Goal: Task Accomplishment & Management: Use online tool/utility

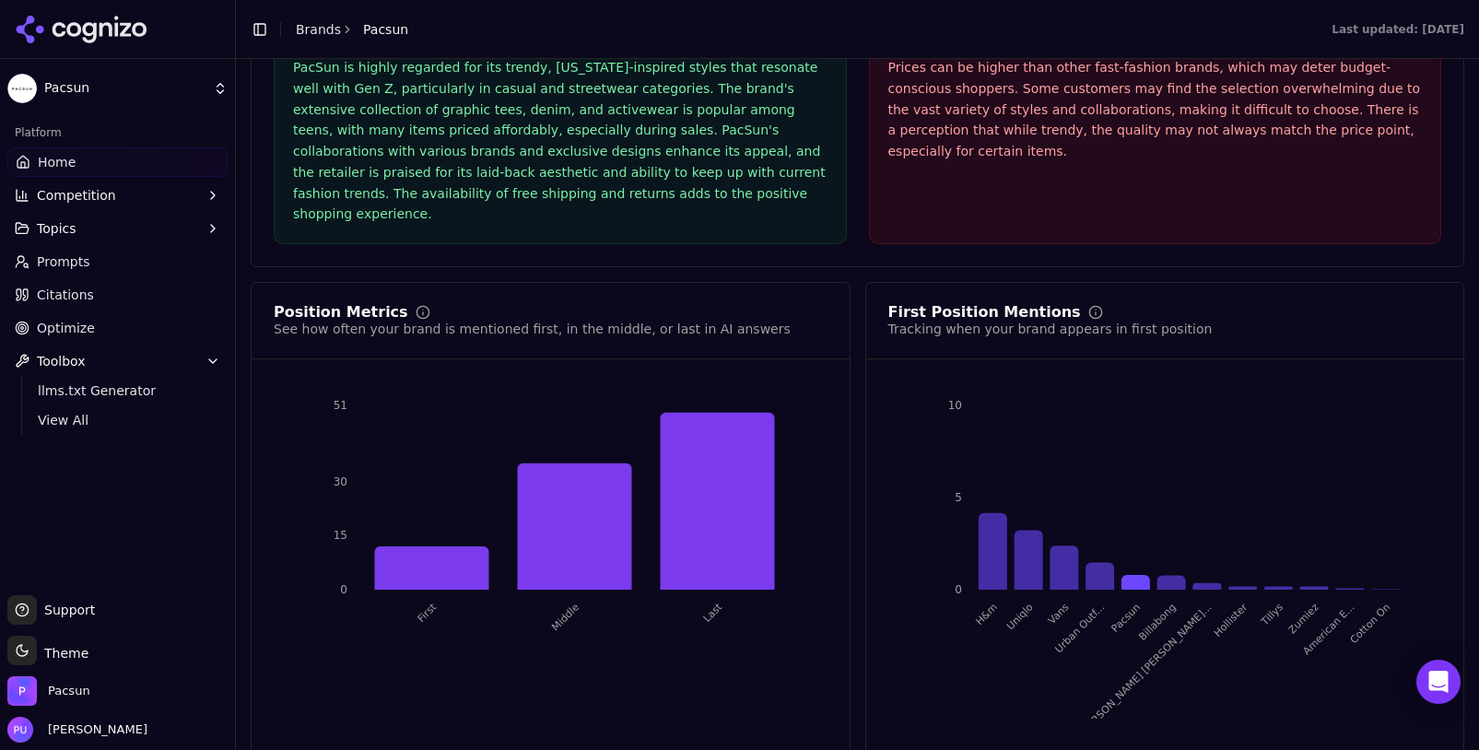
scroll to position [3433, 0]
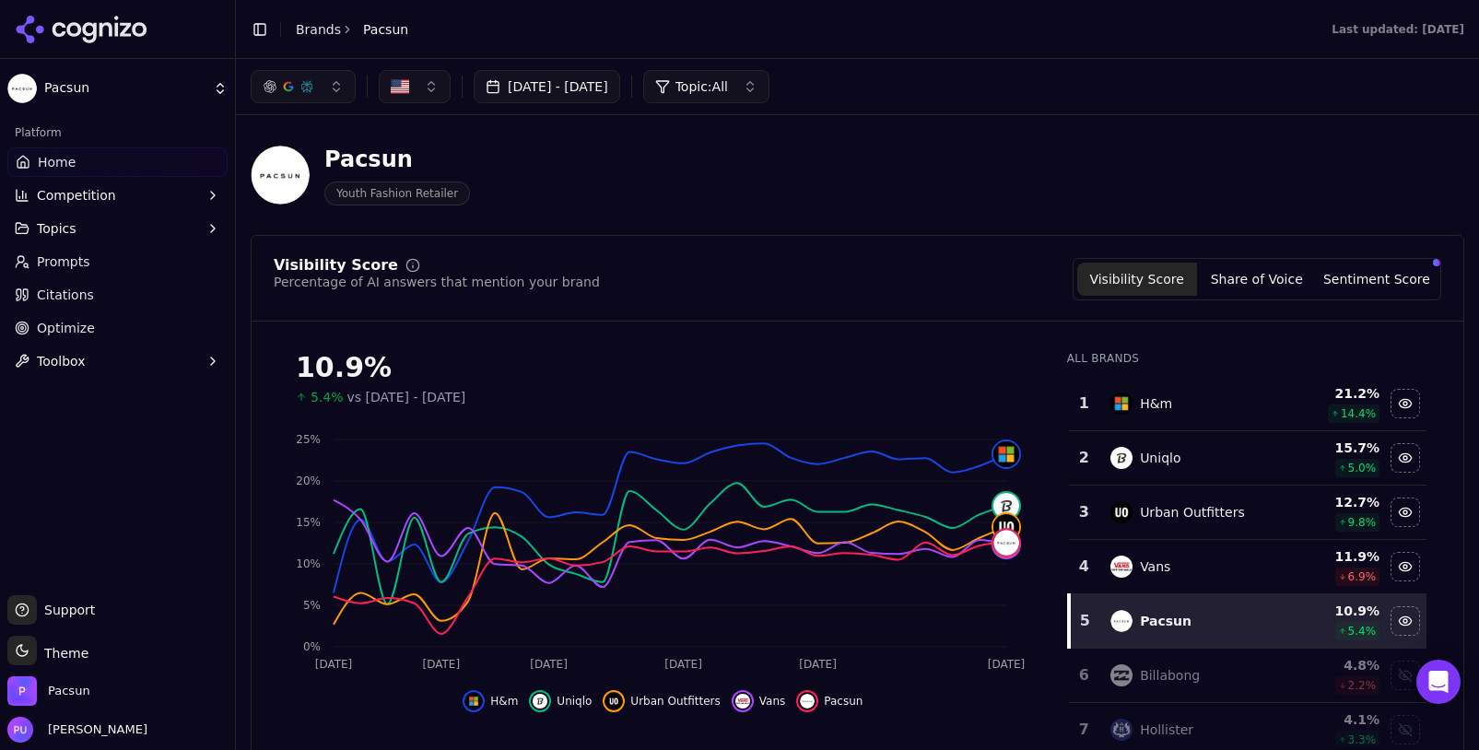
click at [116, 285] on link "Citations" at bounding box center [117, 294] width 220 height 29
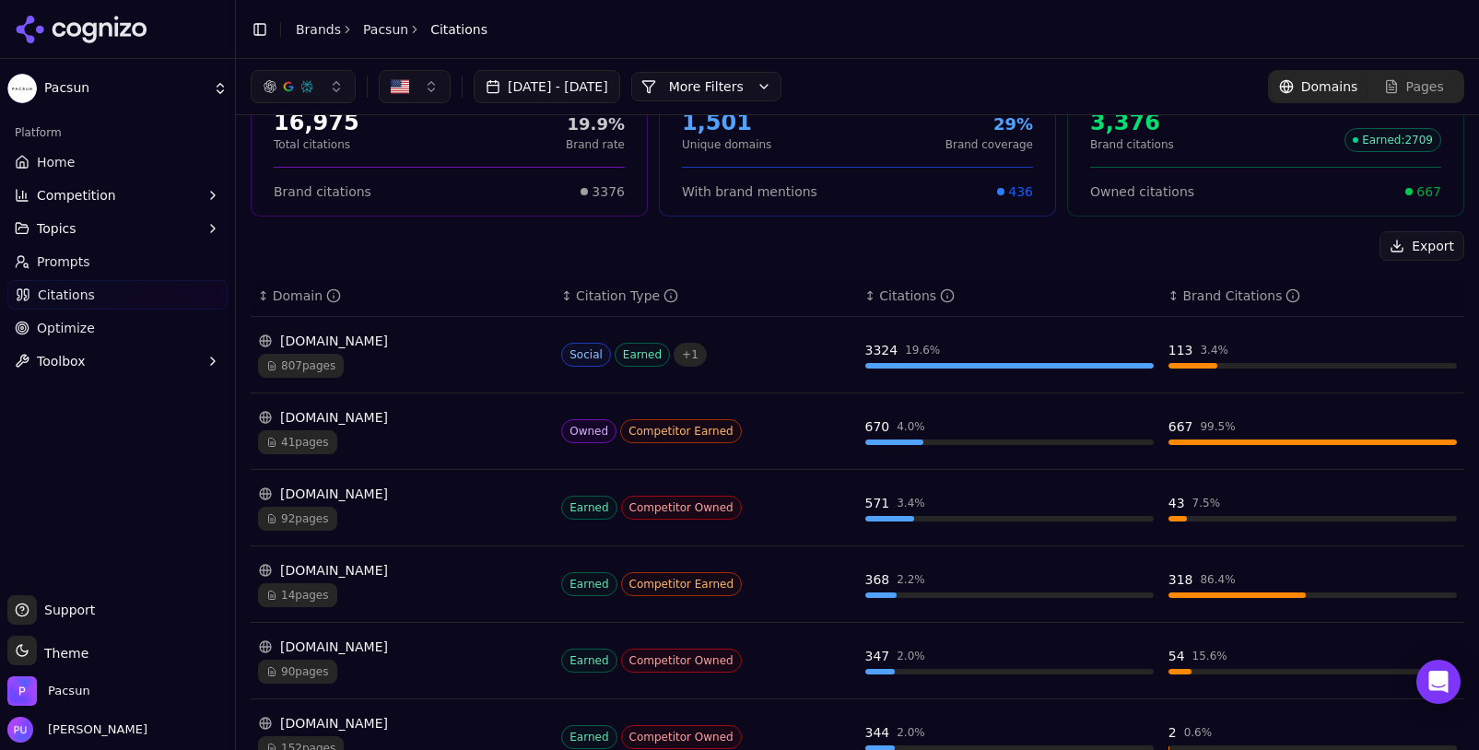
scroll to position [95, 0]
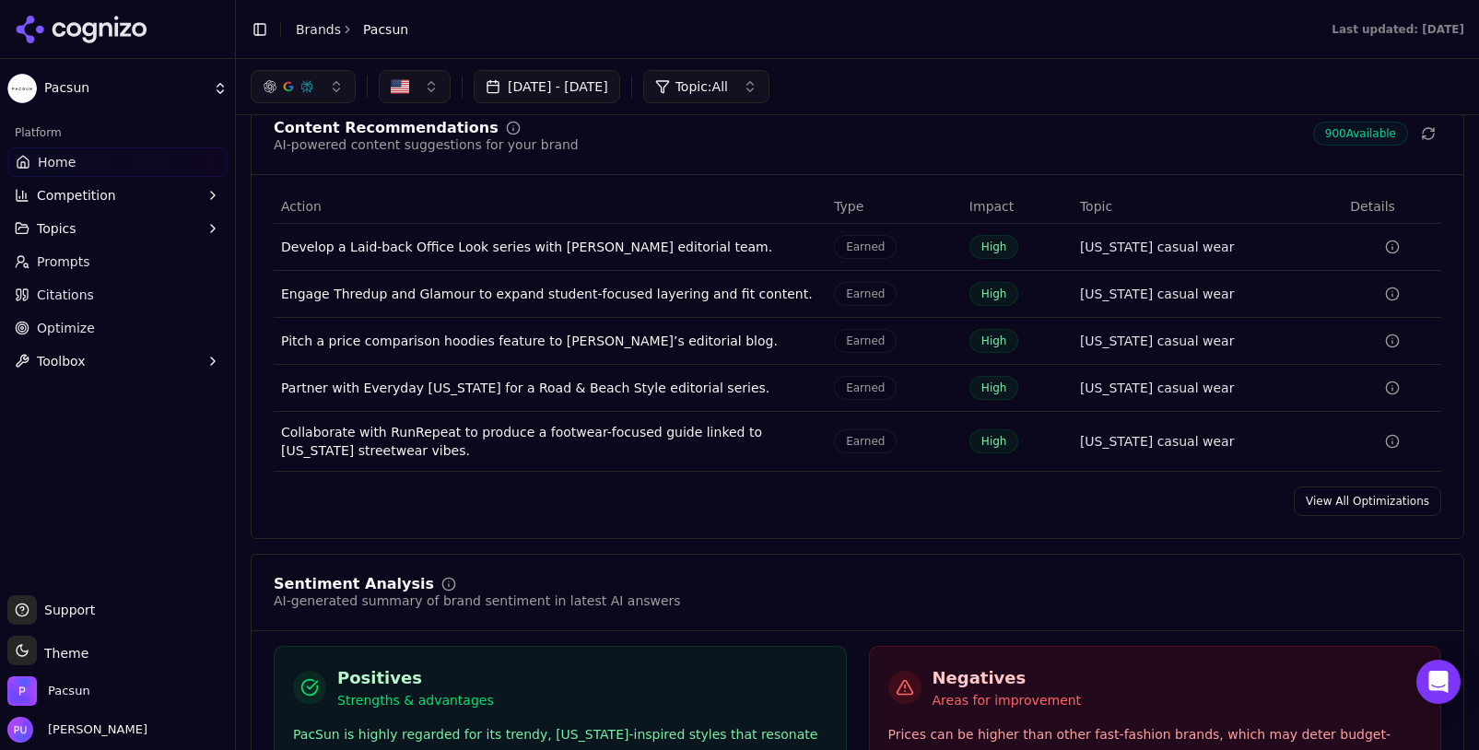
scroll to position [2147, 0]
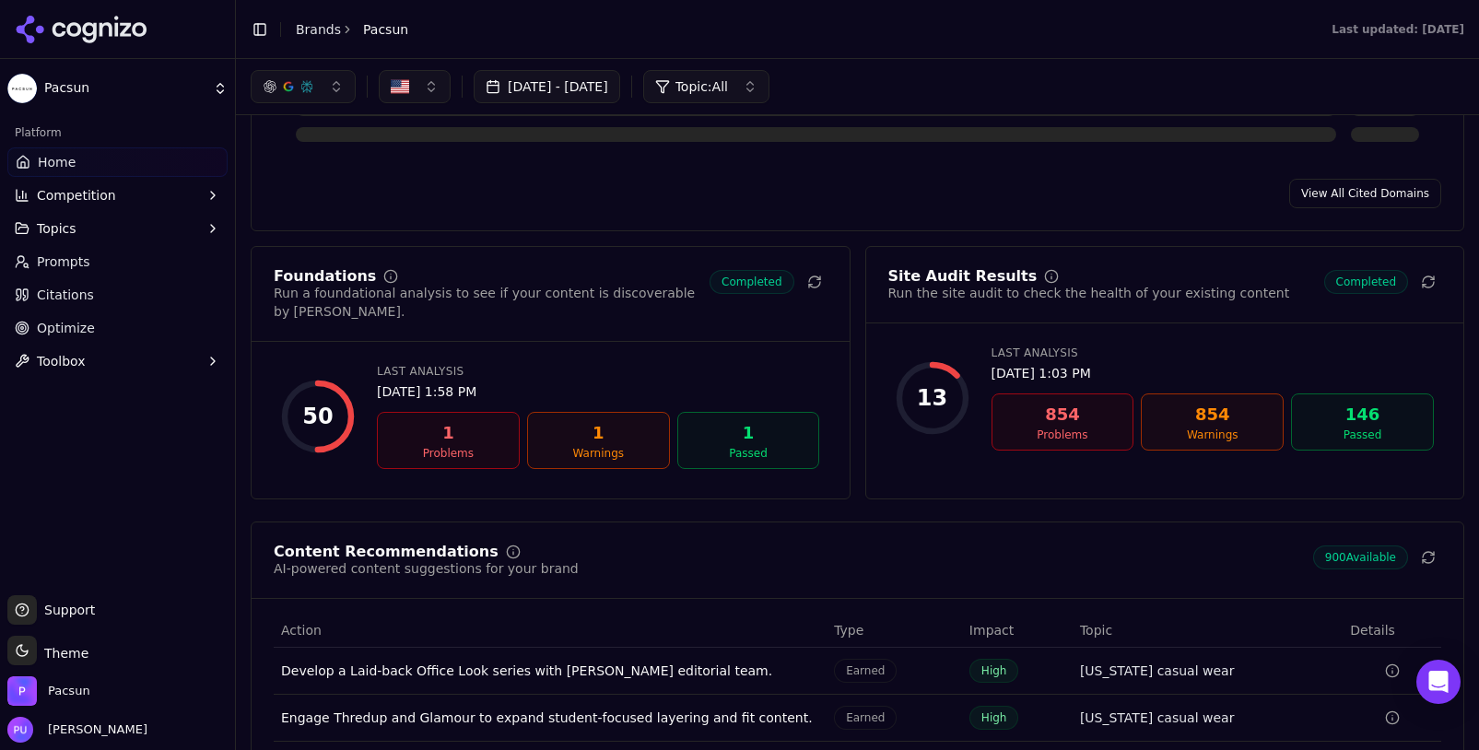
click at [565, 314] on div "Foundations Run a foundational analysis to see if your content is discoverable …" at bounding box center [551, 305] width 598 height 73
drag, startPoint x: 552, startPoint y: 467, endPoint x: 447, endPoint y: 443, distance: 107.8
click at [547, 467] on div "50 Last Analysis [DATE] 1:58 PM 1 Problems 1 Warnings 1 Passed" at bounding box center [551, 417] width 554 height 120
click at [446, 446] on div "Problems" at bounding box center [448, 453] width 126 height 15
click at [379, 476] on body "Pacsun Platform Home Competition Topics Prompts Citations Optimize Toolbox Supp…" at bounding box center [739, 375] width 1479 height 750
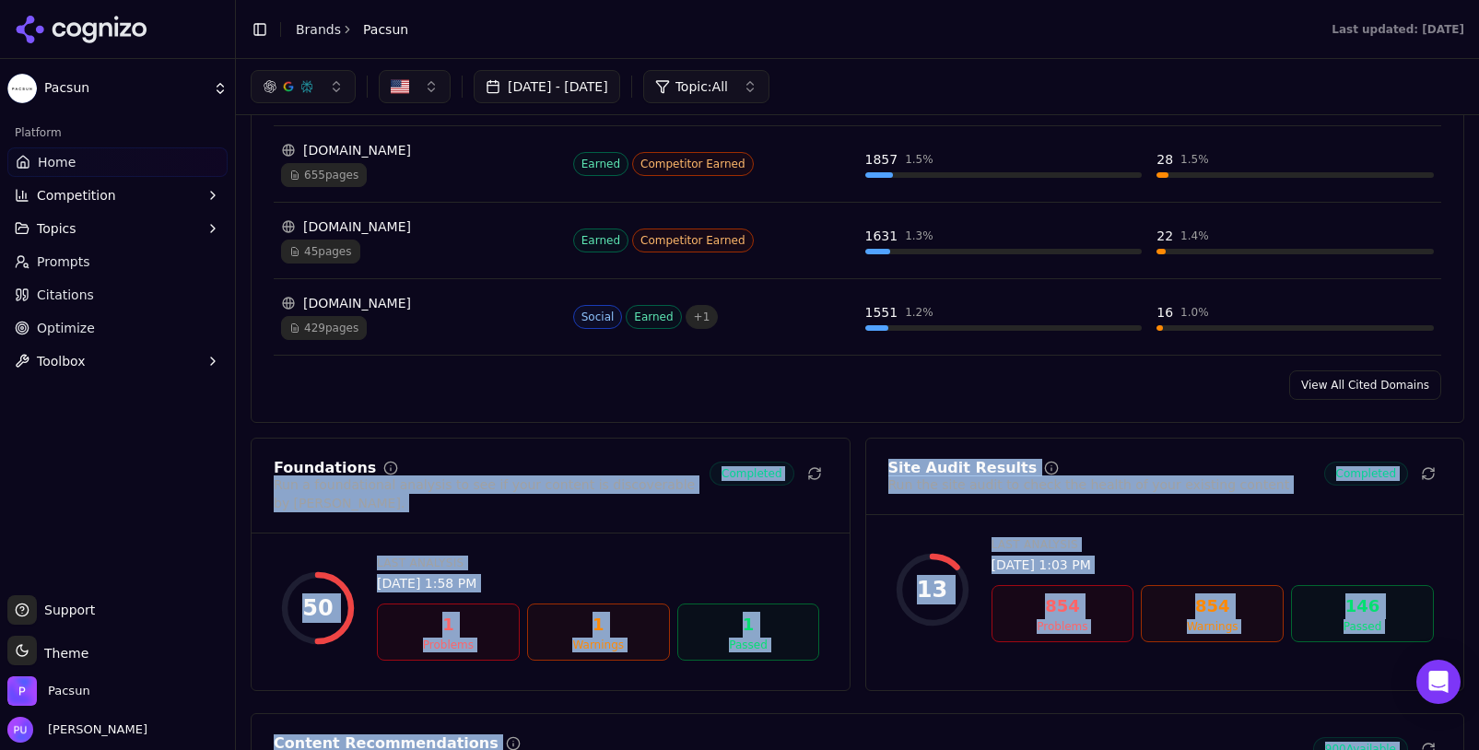
click at [468, 443] on div "Visibility Score Percentage of AI answers that mention your brand Visibility Sc…" at bounding box center [858, 67] width 1214 height 3959
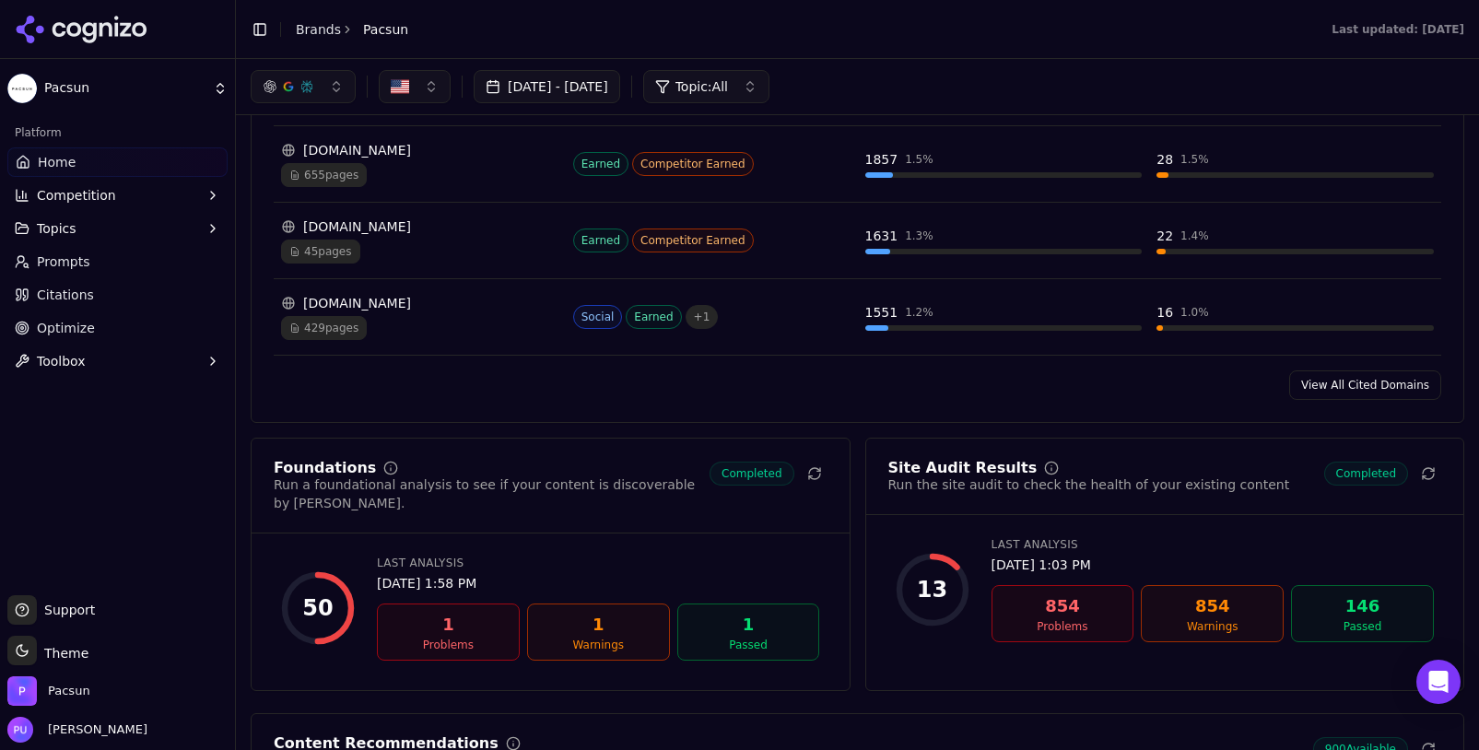
click at [172, 334] on link "Optimize" at bounding box center [117, 327] width 220 height 29
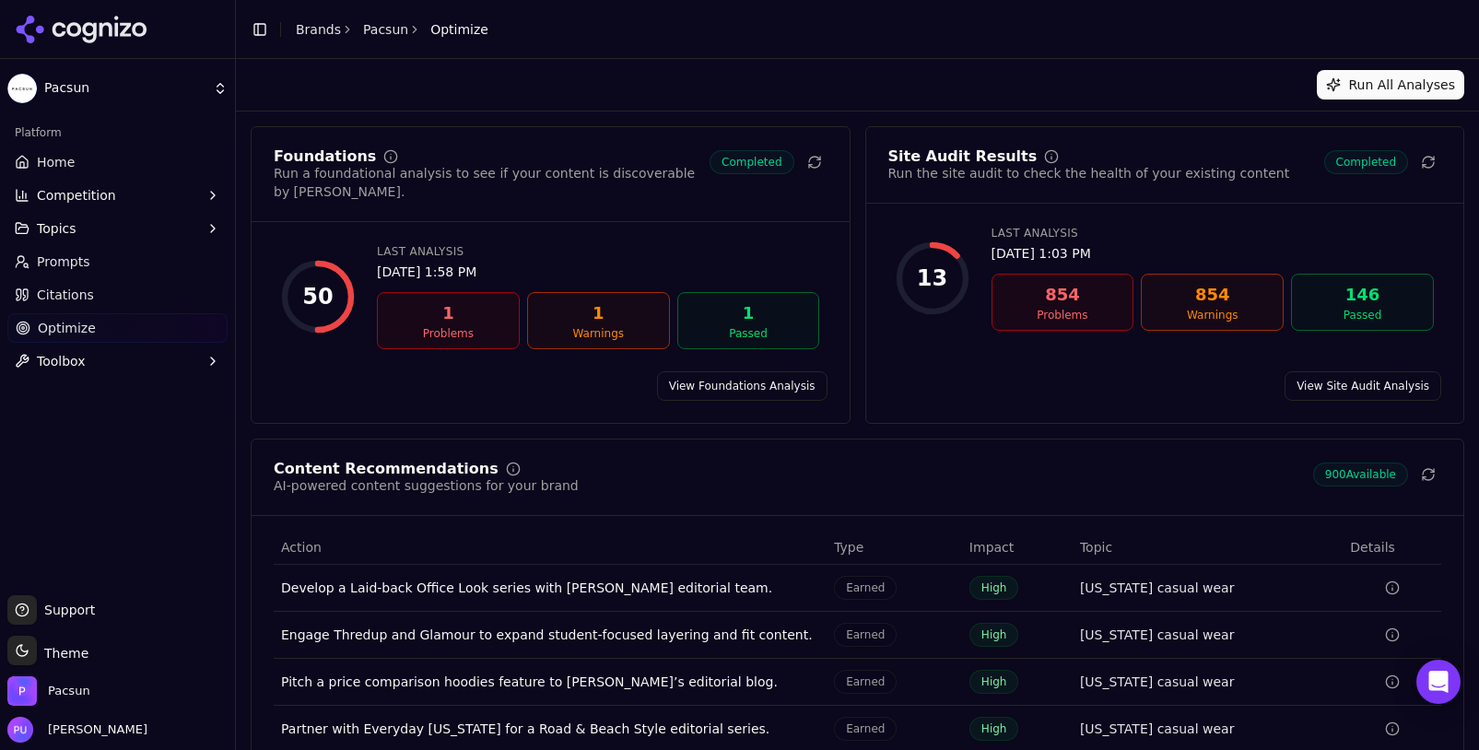
click at [801, 371] on link "View Foundations Analysis" at bounding box center [742, 385] width 170 height 29
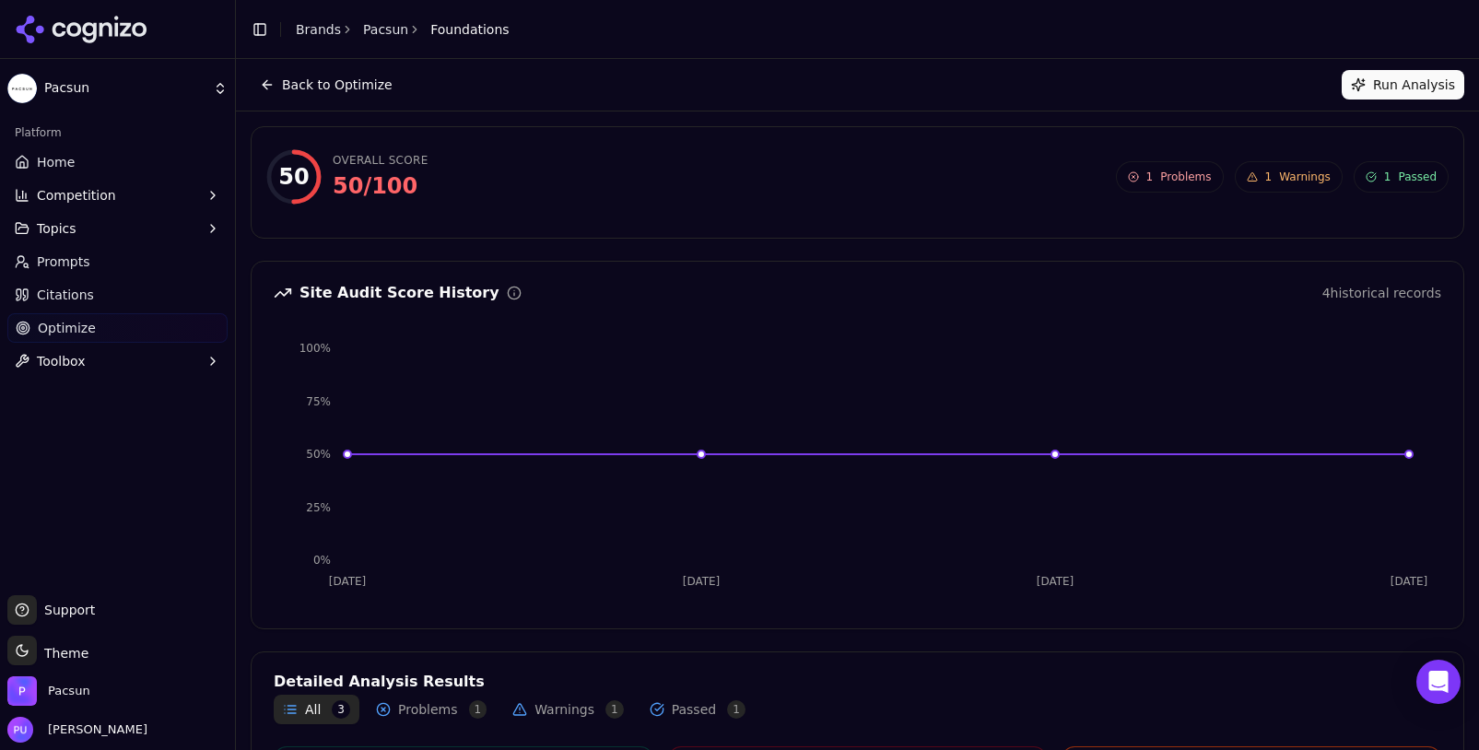
click at [1160, 182] on span "Problems" at bounding box center [1185, 177] width 51 height 15
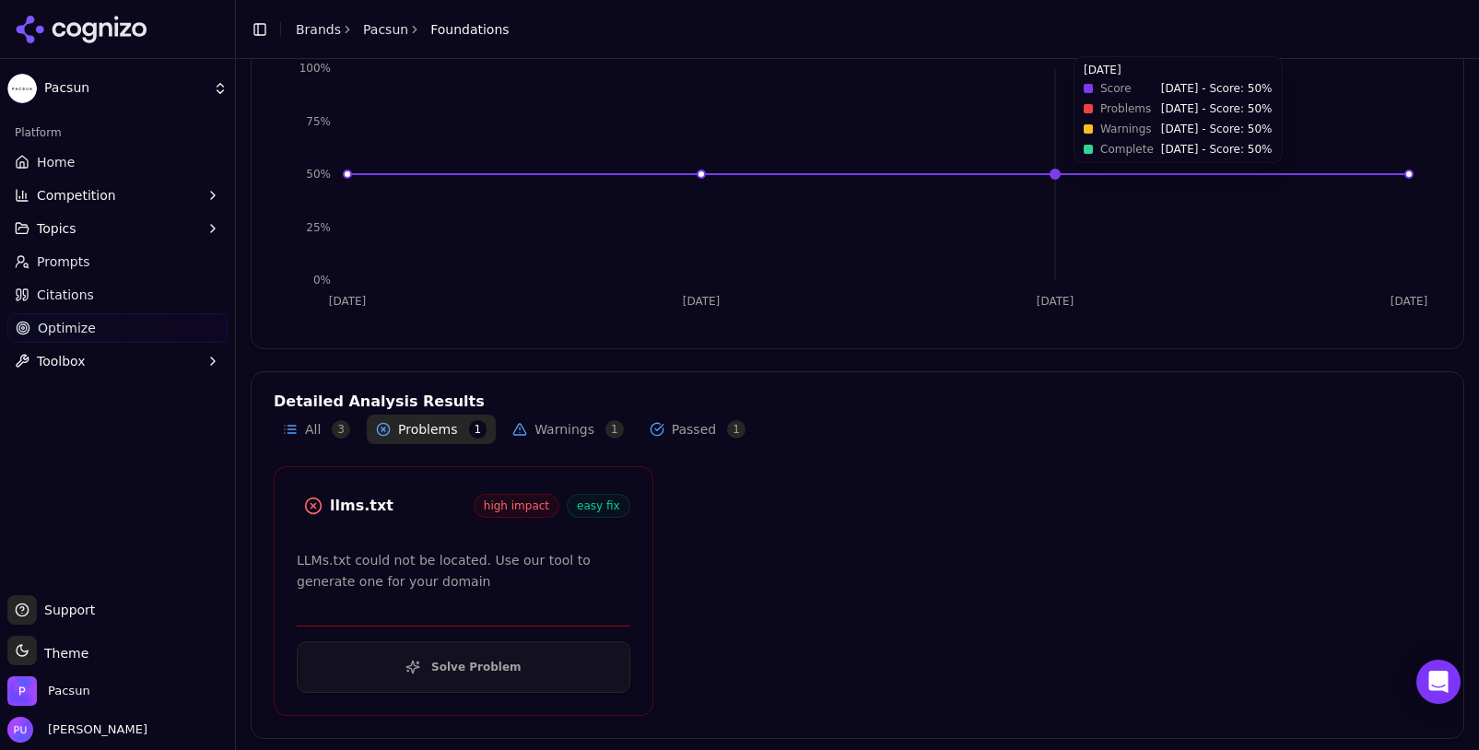
scroll to position [284, 0]
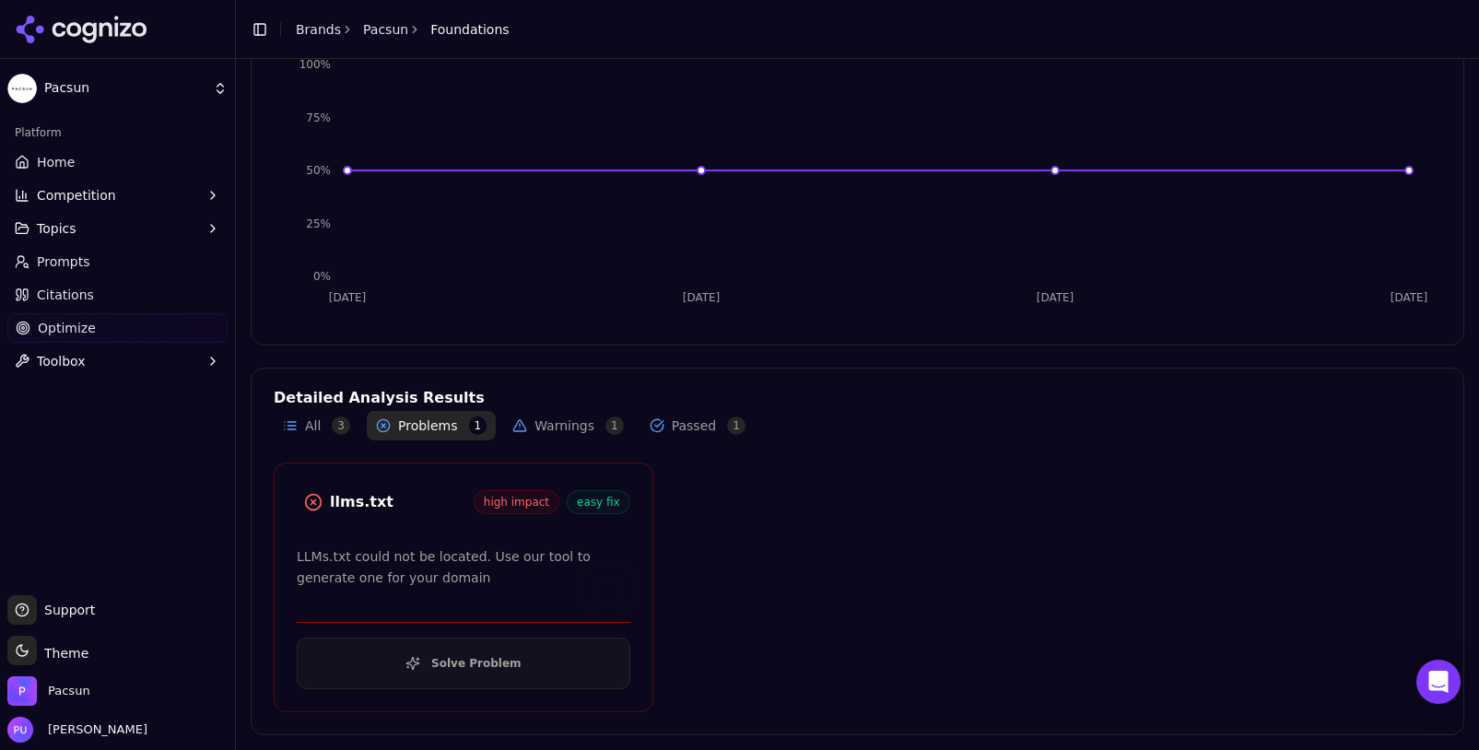
click at [449, 665] on button "Solve Problem" at bounding box center [464, 664] width 334 height 52
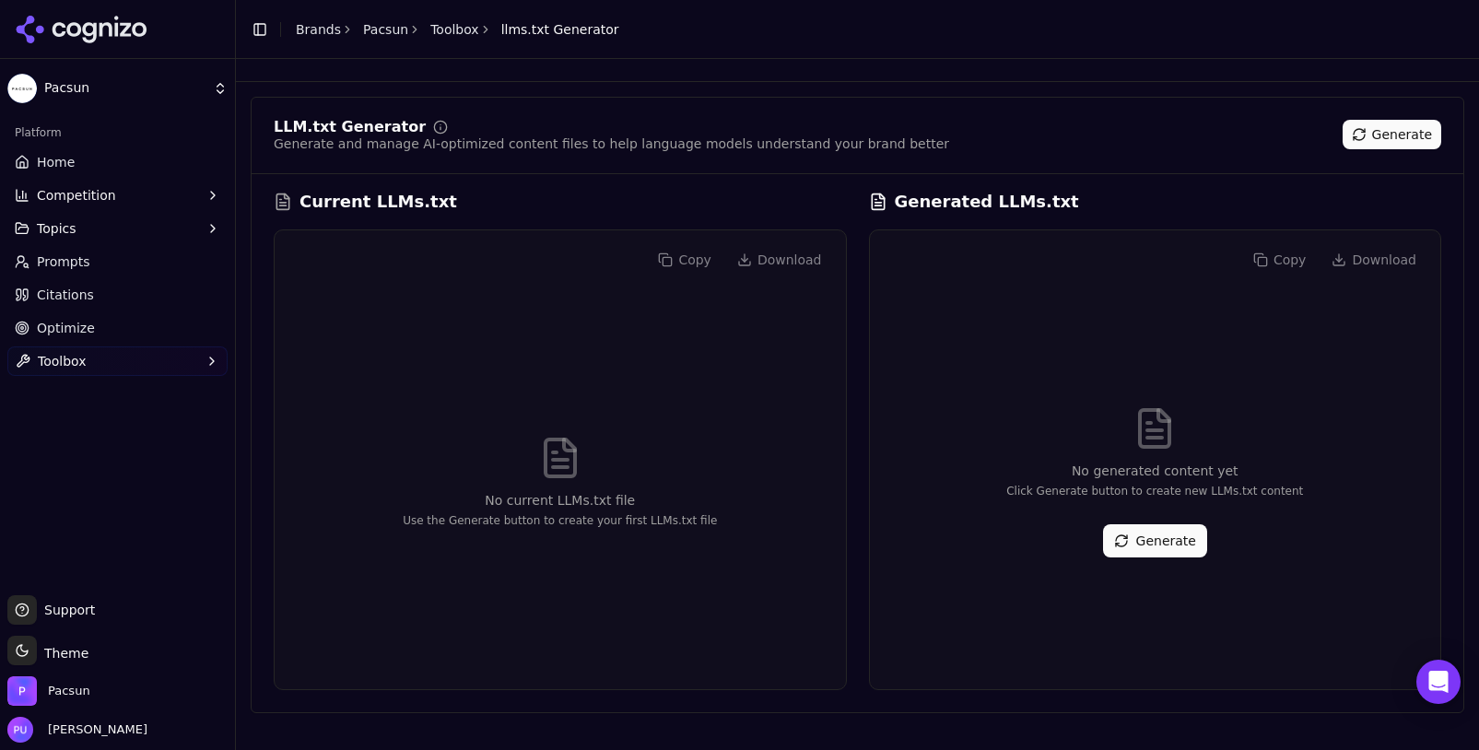
click at [1139, 511] on div "No generated content yet Click Generate button to create new LLMs.txt content G…" at bounding box center [1156, 481] width 542 height 385
click at [1172, 559] on div "No generated content yet Click Generate button to create new LLMs.txt content G…" at bounding box center [1156, 481] width 542 height 385
click at [1167, 531] on button "Generate" at bounding box center [1155, 540] width 104 height 33
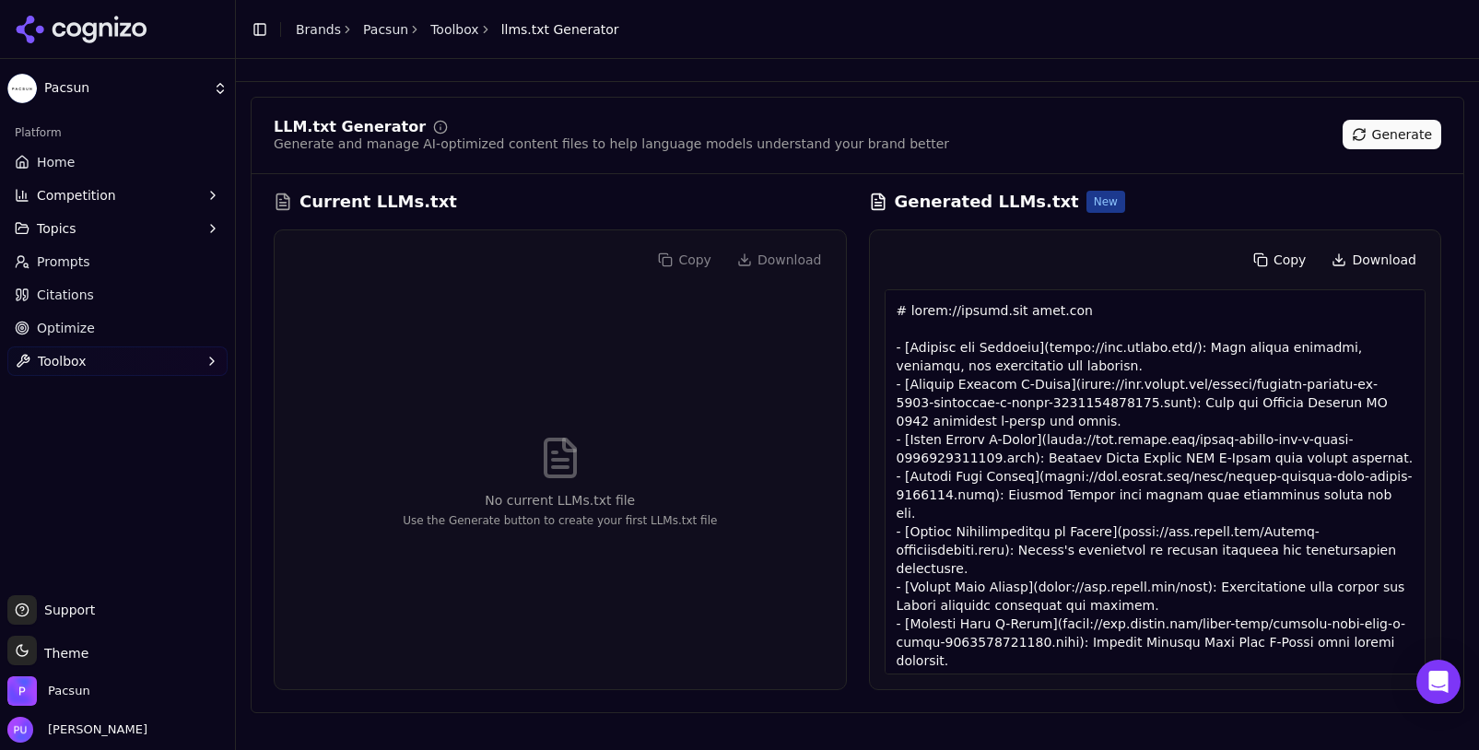
click at [440, 28] on link "Toolbox" at bounding box center [454, 29] width 49 height 18
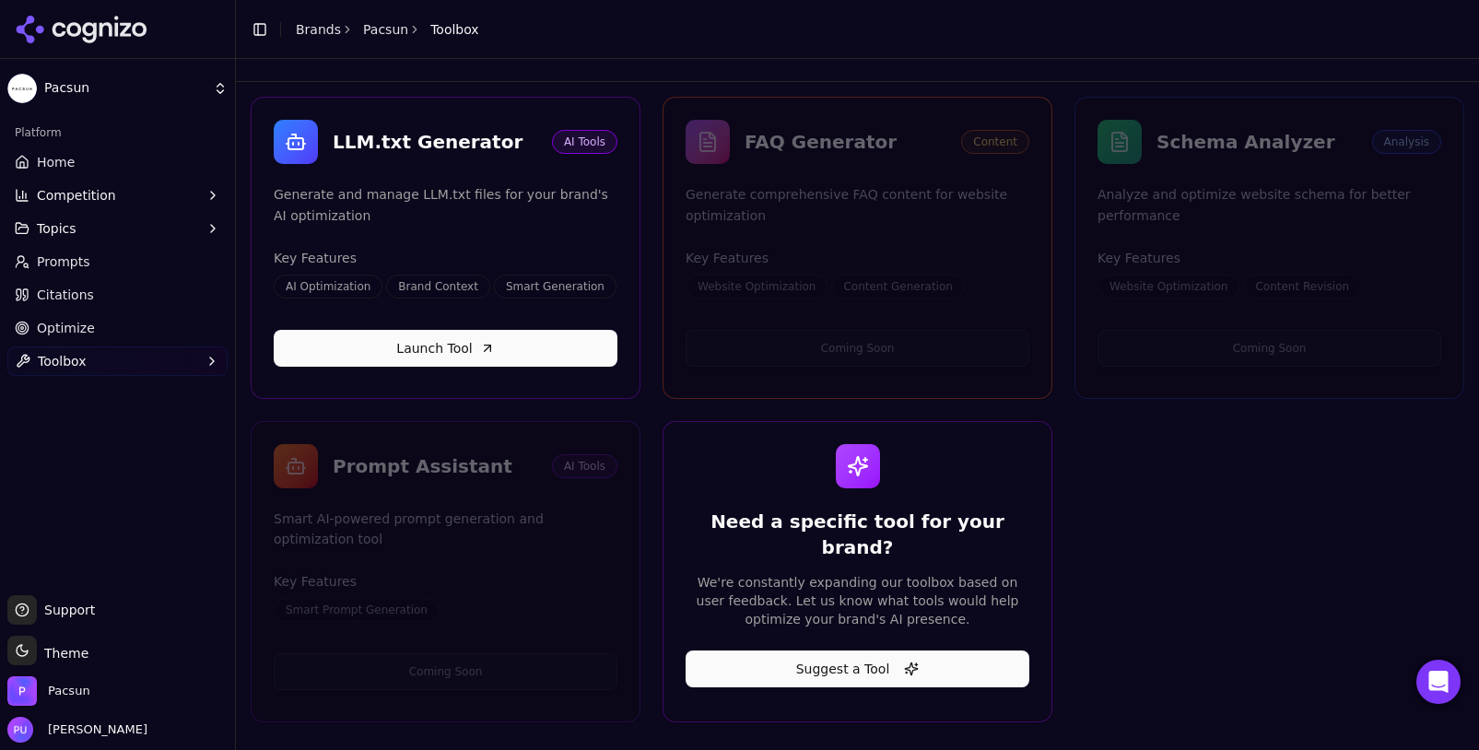
click at [393, 30] on link "Pacsun" at bounding box center [385, 29] width 45 height 18
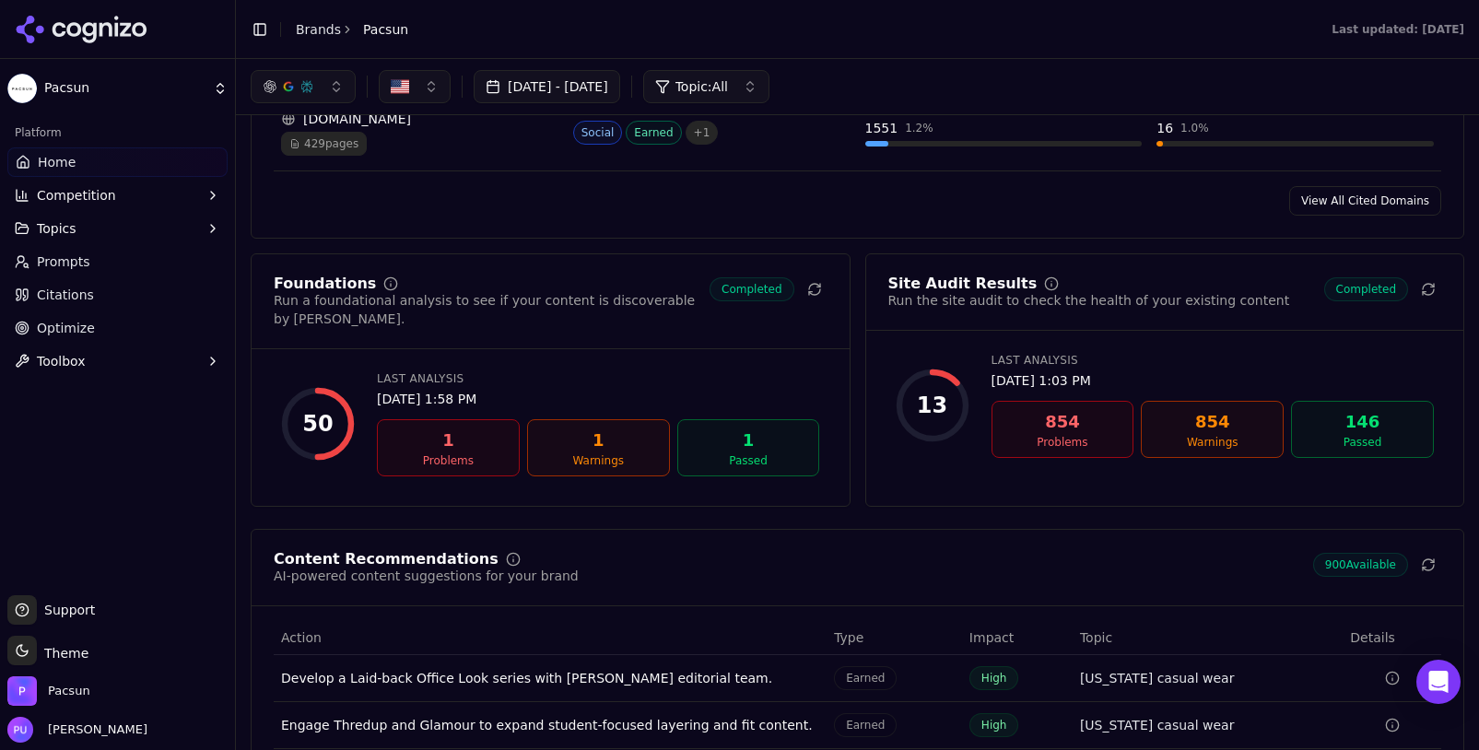
scroll to position [2325, 0]
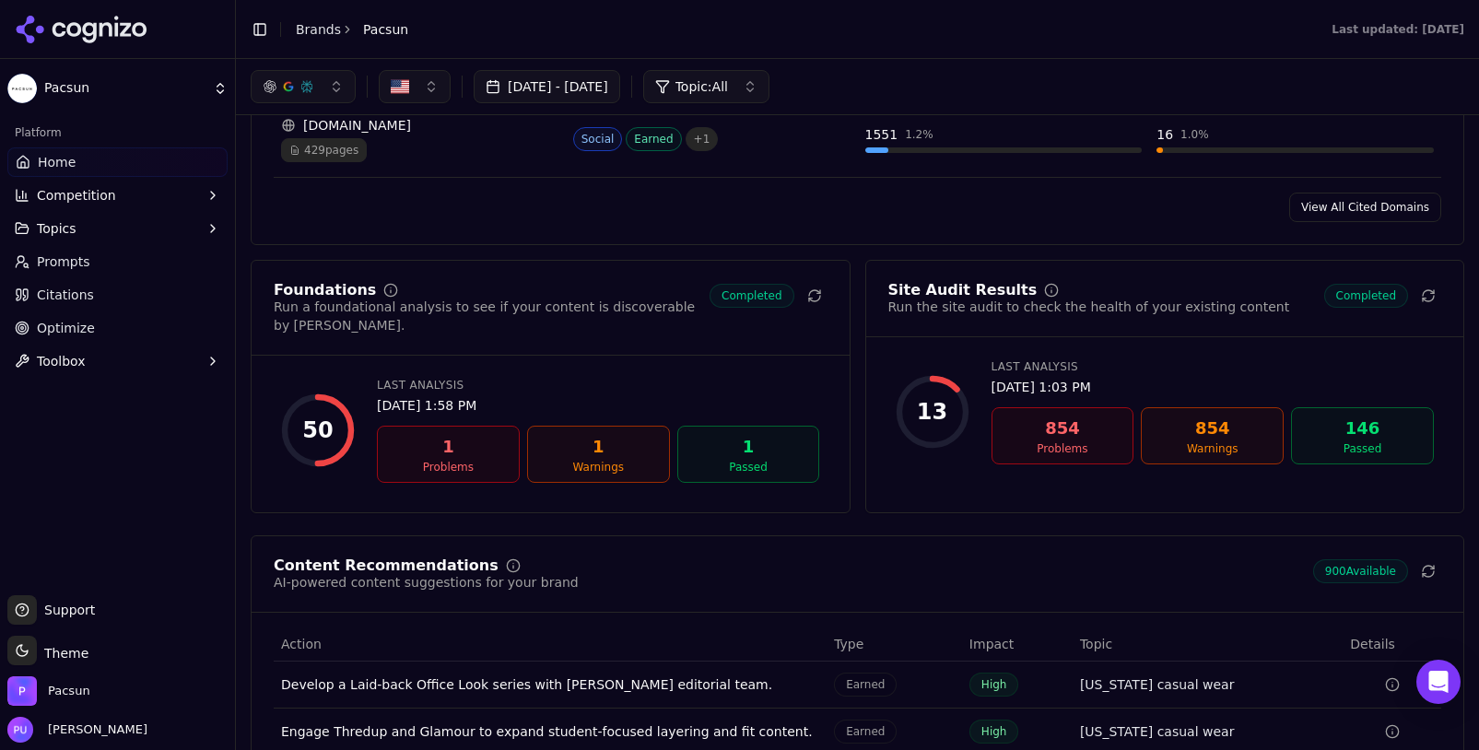
click at [150, 323] on link "Optimize" at bounding box center [117, 327] width 220 height 29
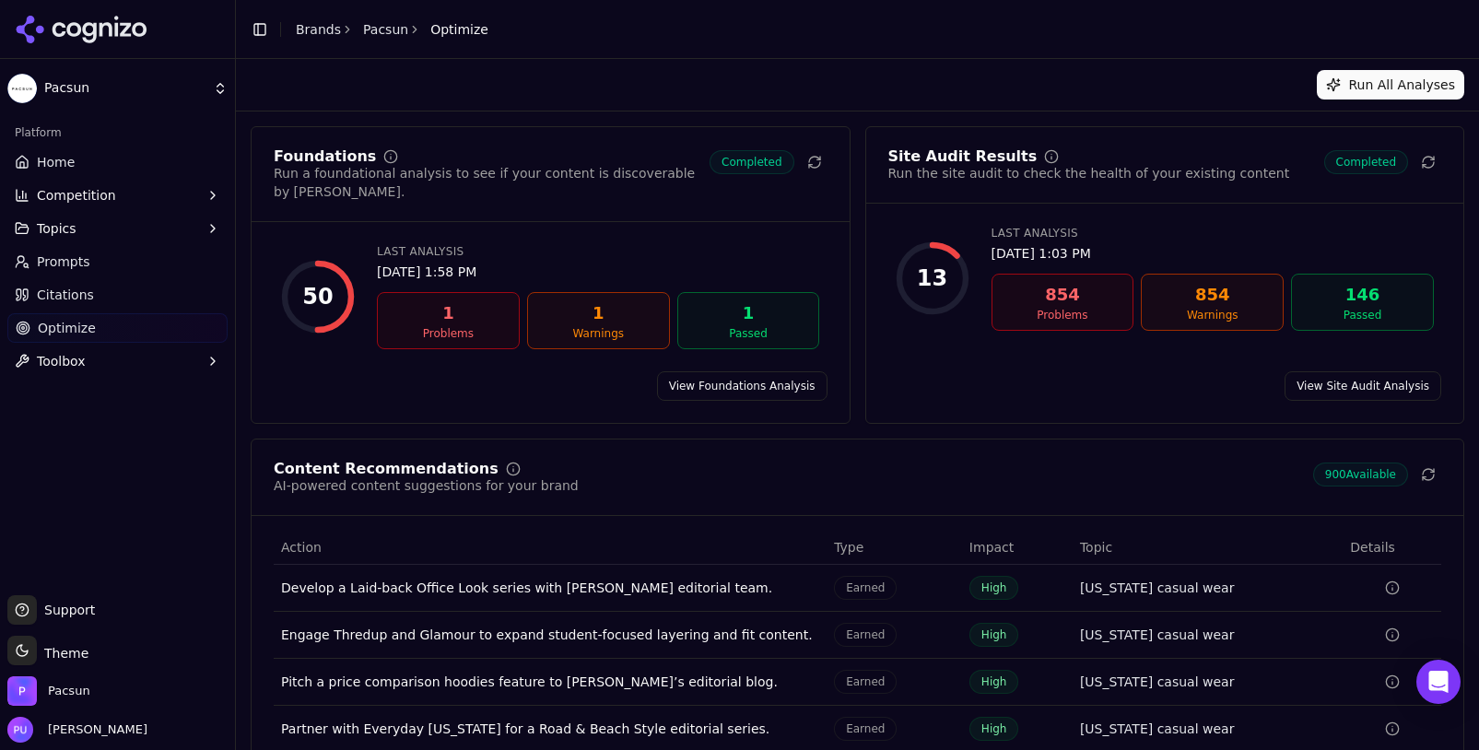
click at [1394, 371] on link "View Site Audit Analysis" at bounding box center [1363, 385] width 157 height 29
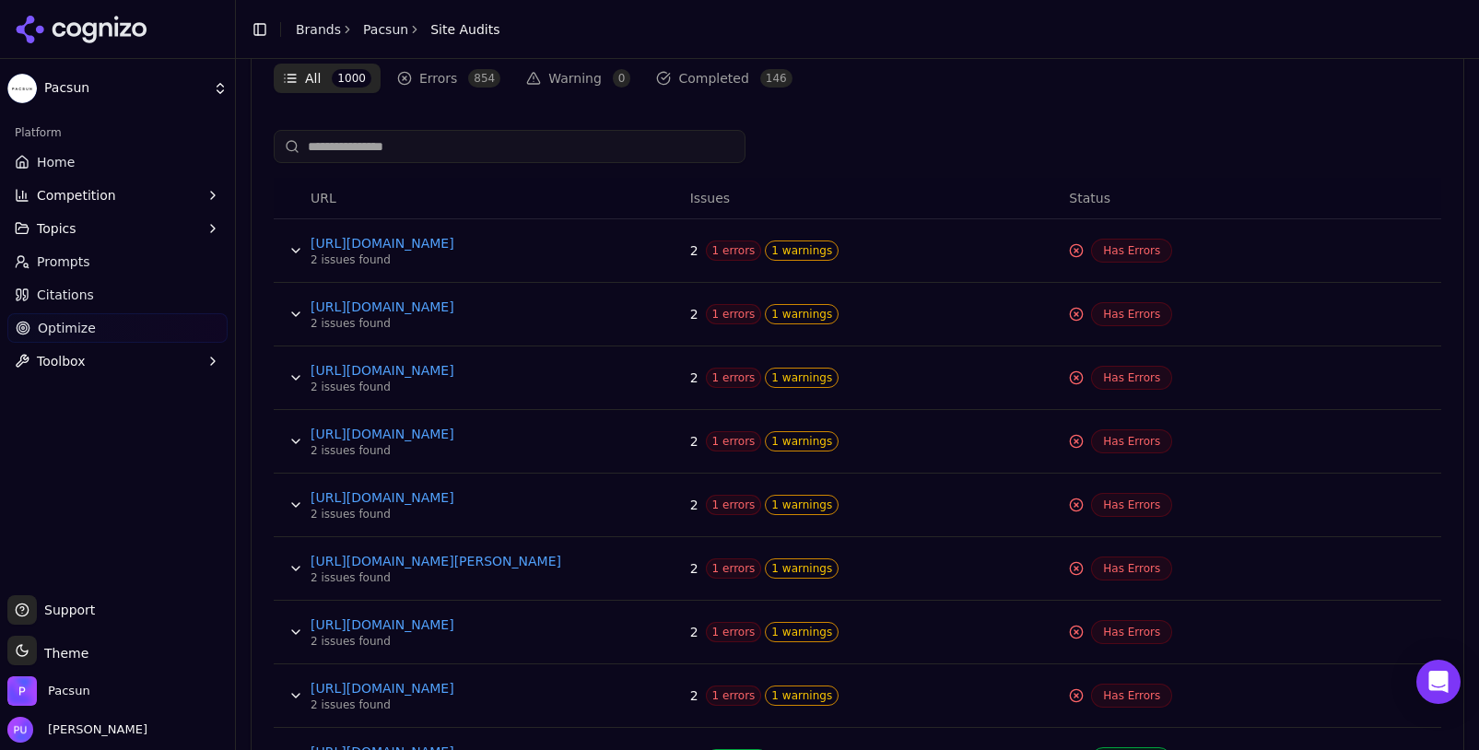
scroll to position [656, 0]
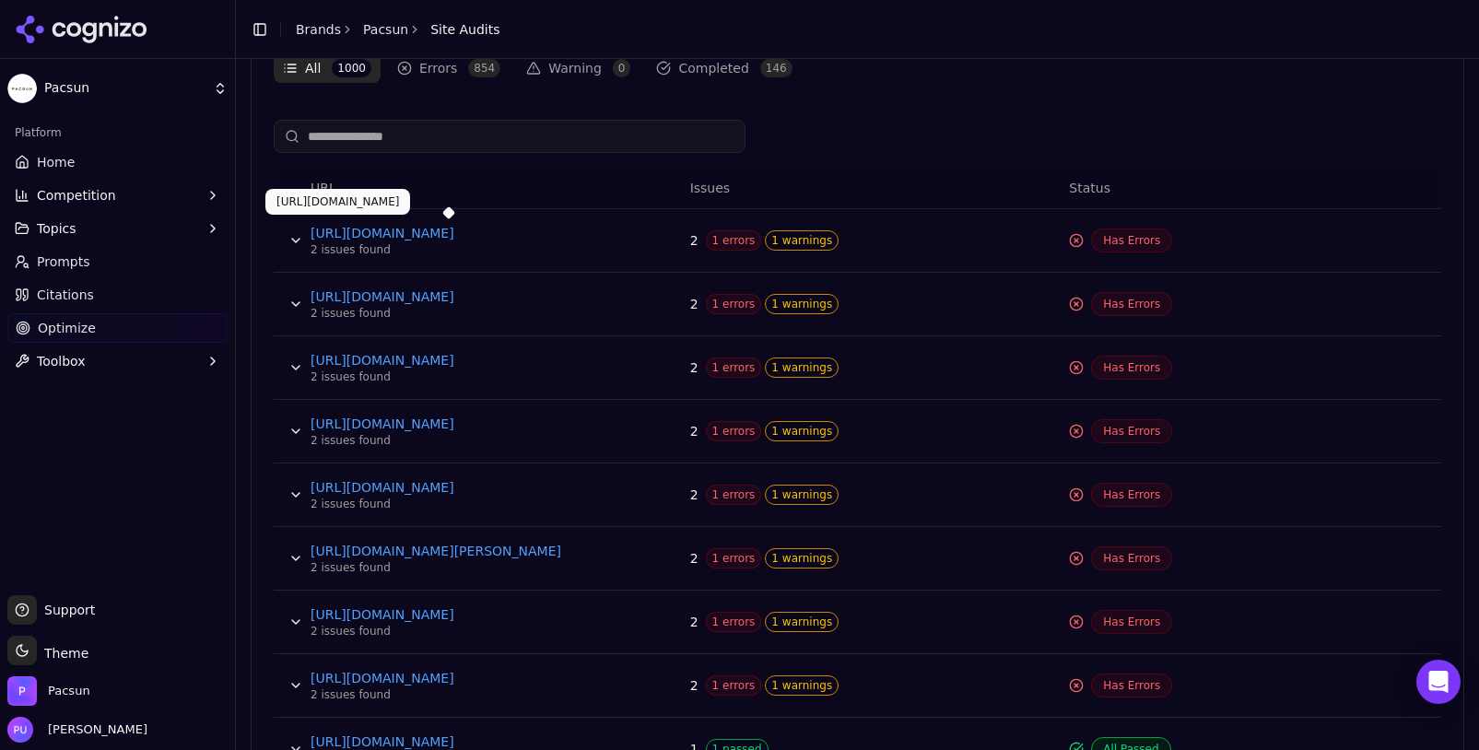
click at [428, 231] on link "[URL][DOMAIN_NAME]" at bounding box center [449, 233] width 276 height 18
click at [300, 242] on button "Data table" at bounding box center [295, 240] width 29 height 29
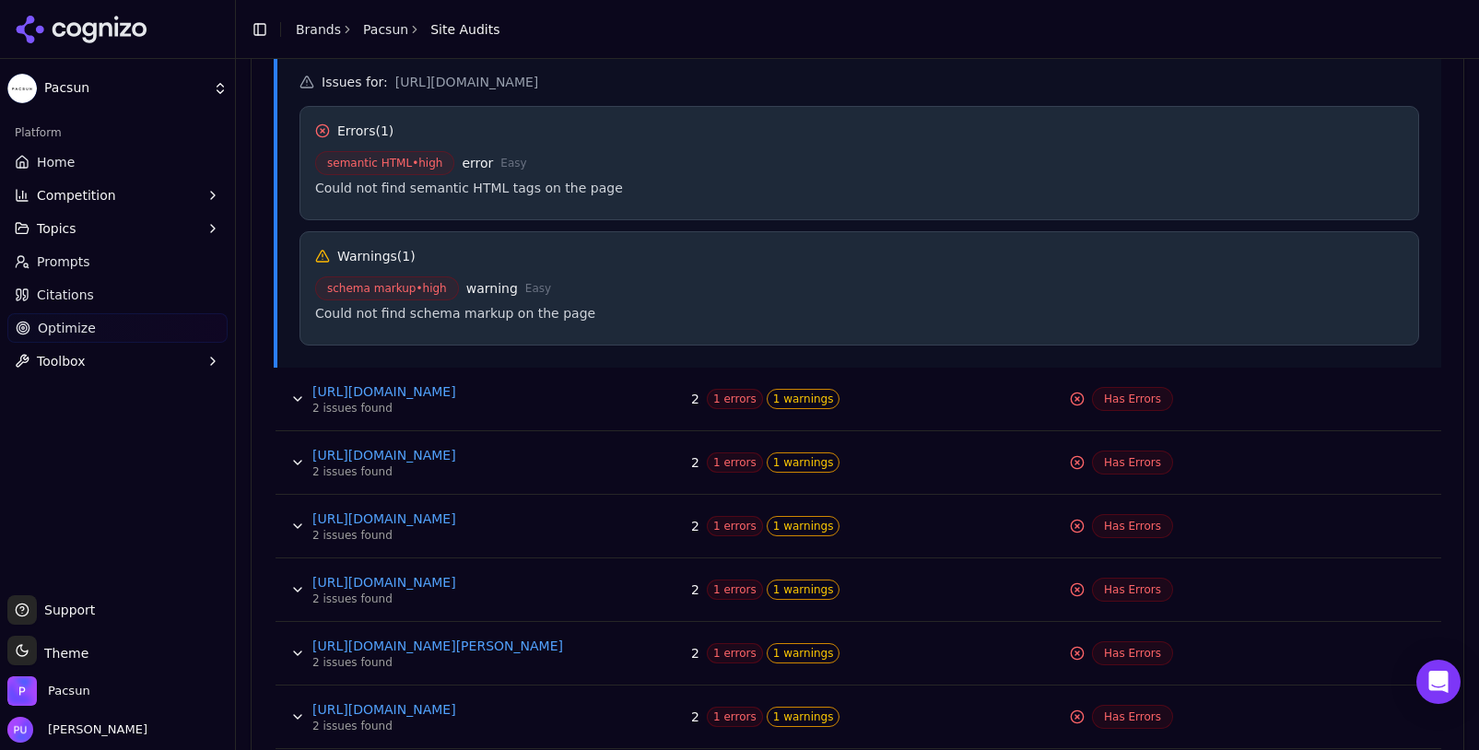
scroll to position [1029, 0]
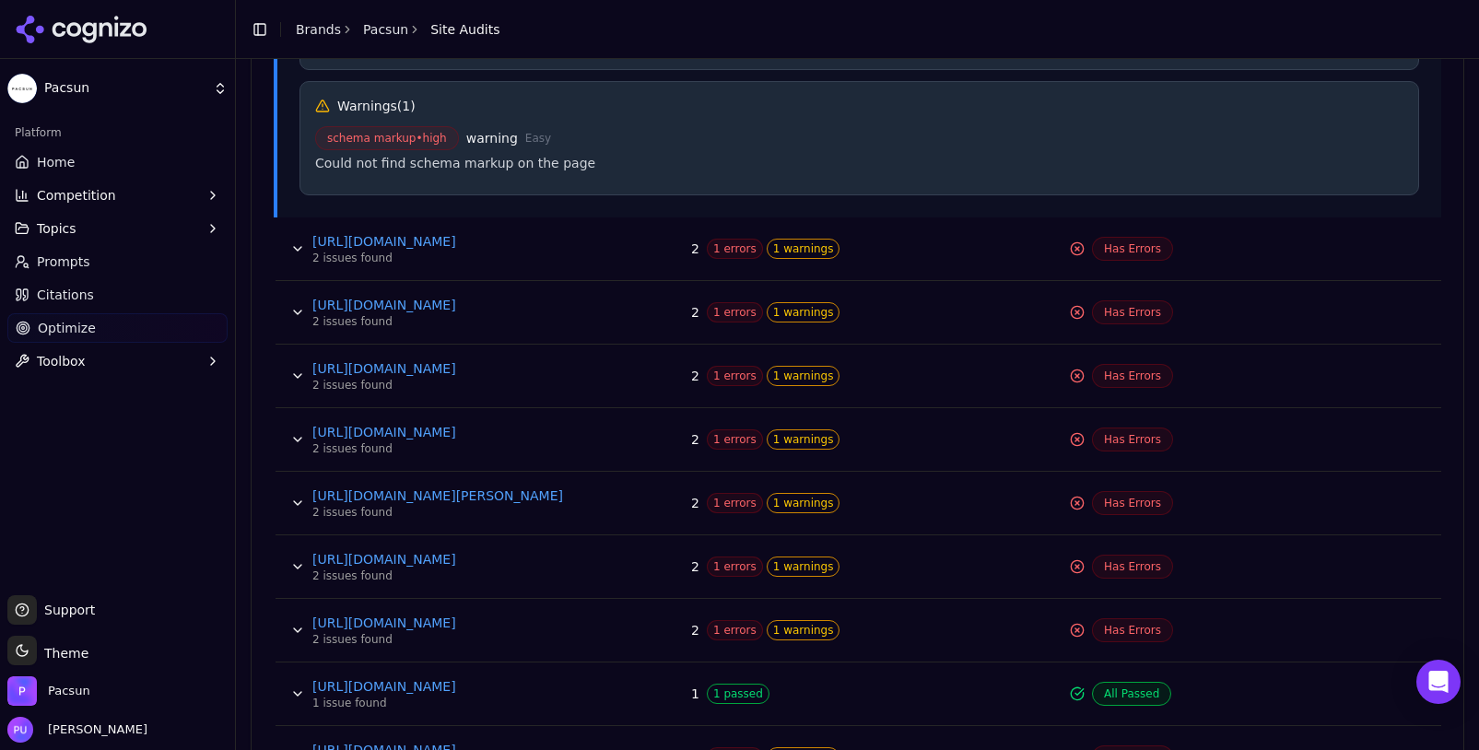
click at [295, 245] on button "Data table" at bounding box center [297, 248] width 29 height 29
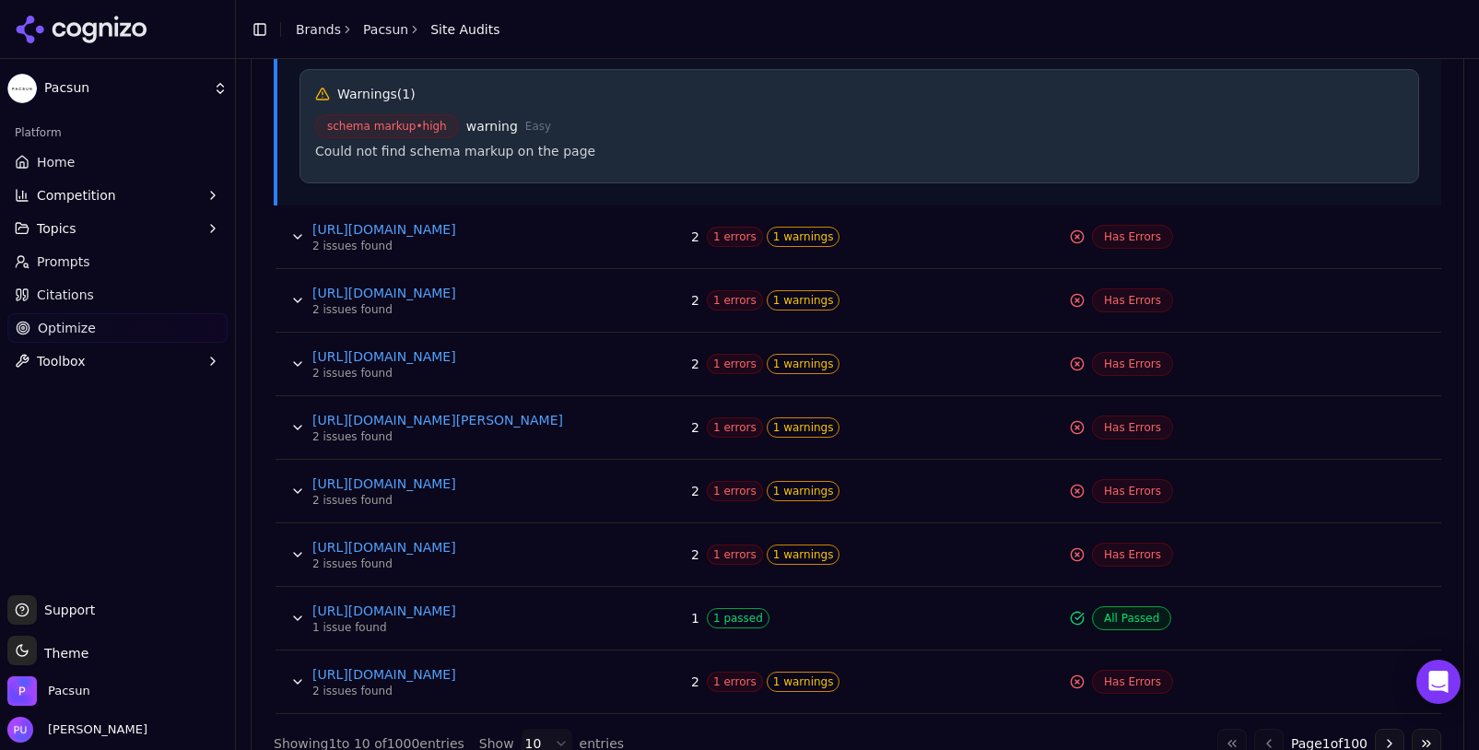
scroll to position [1467, 0]
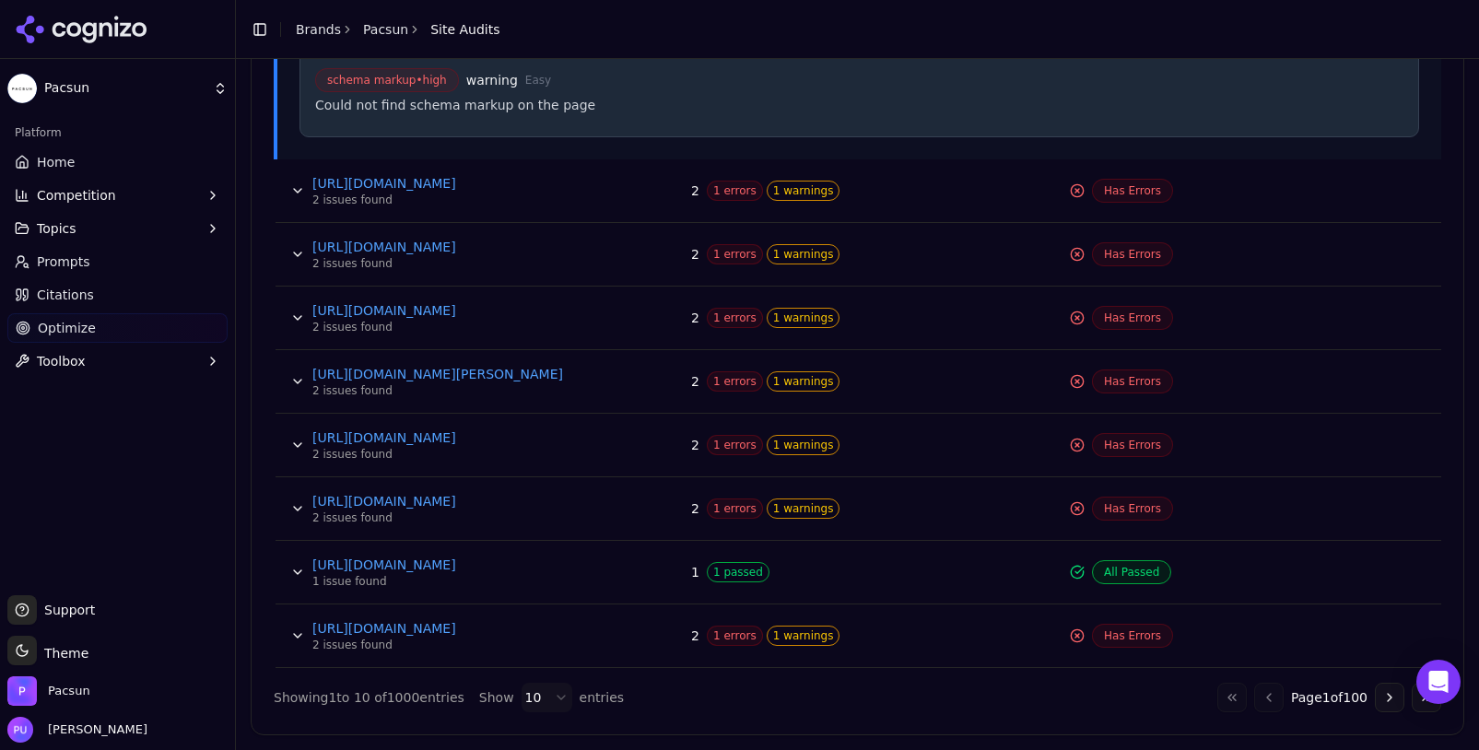
click at [292, 576] on button "Data table" at bounding box center [297, 572] width 29 height 29
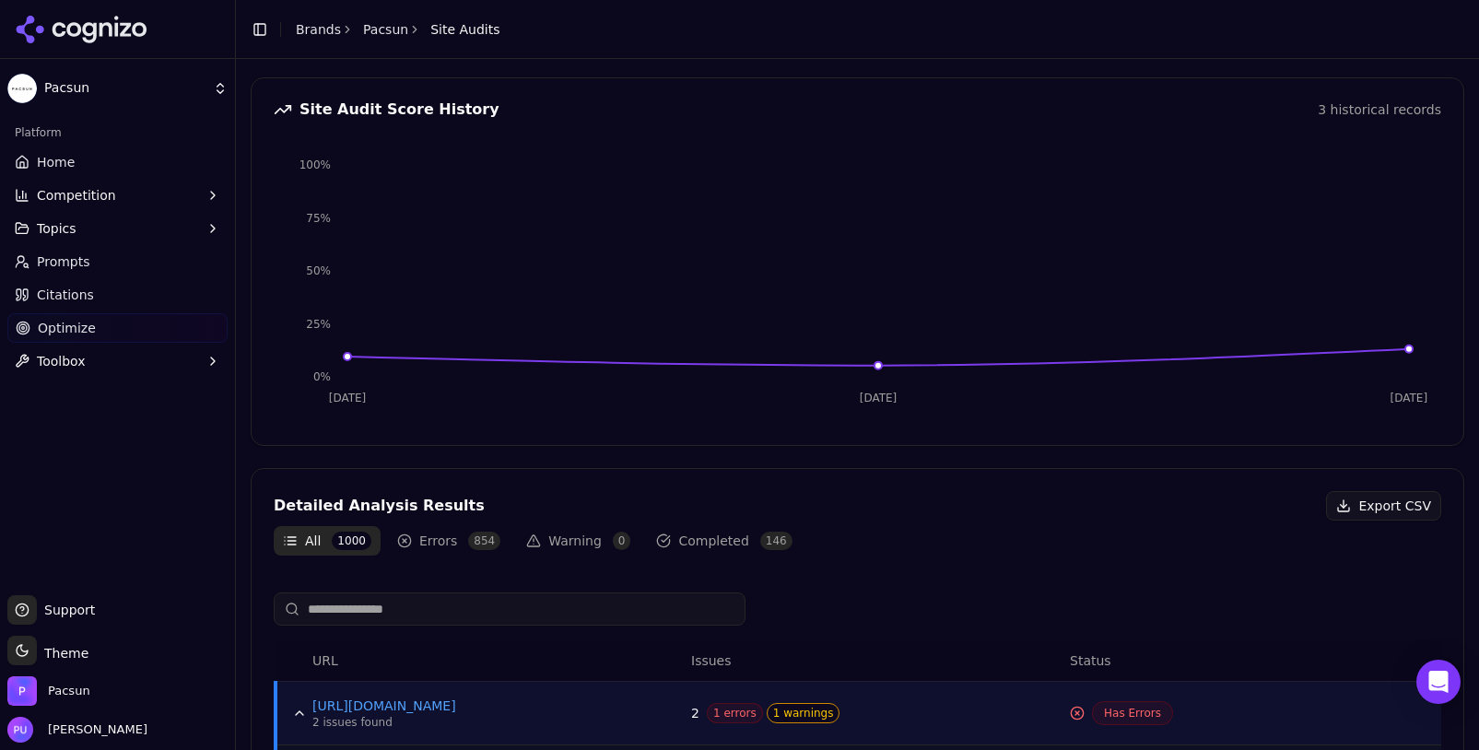
scroll to position [245, 0]
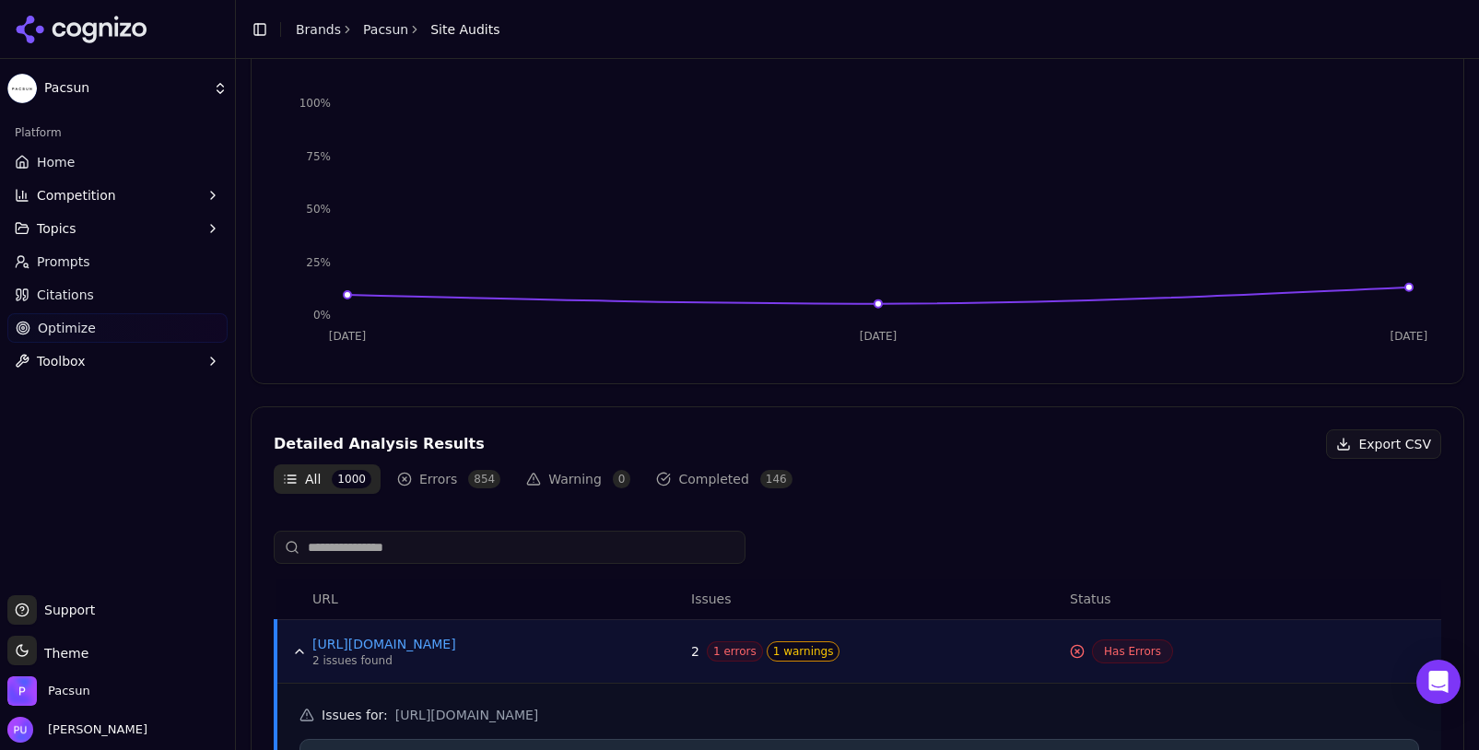
click at [458, 478] on button "Errors 854" at bounding box center [449, 478] width 122 height 29
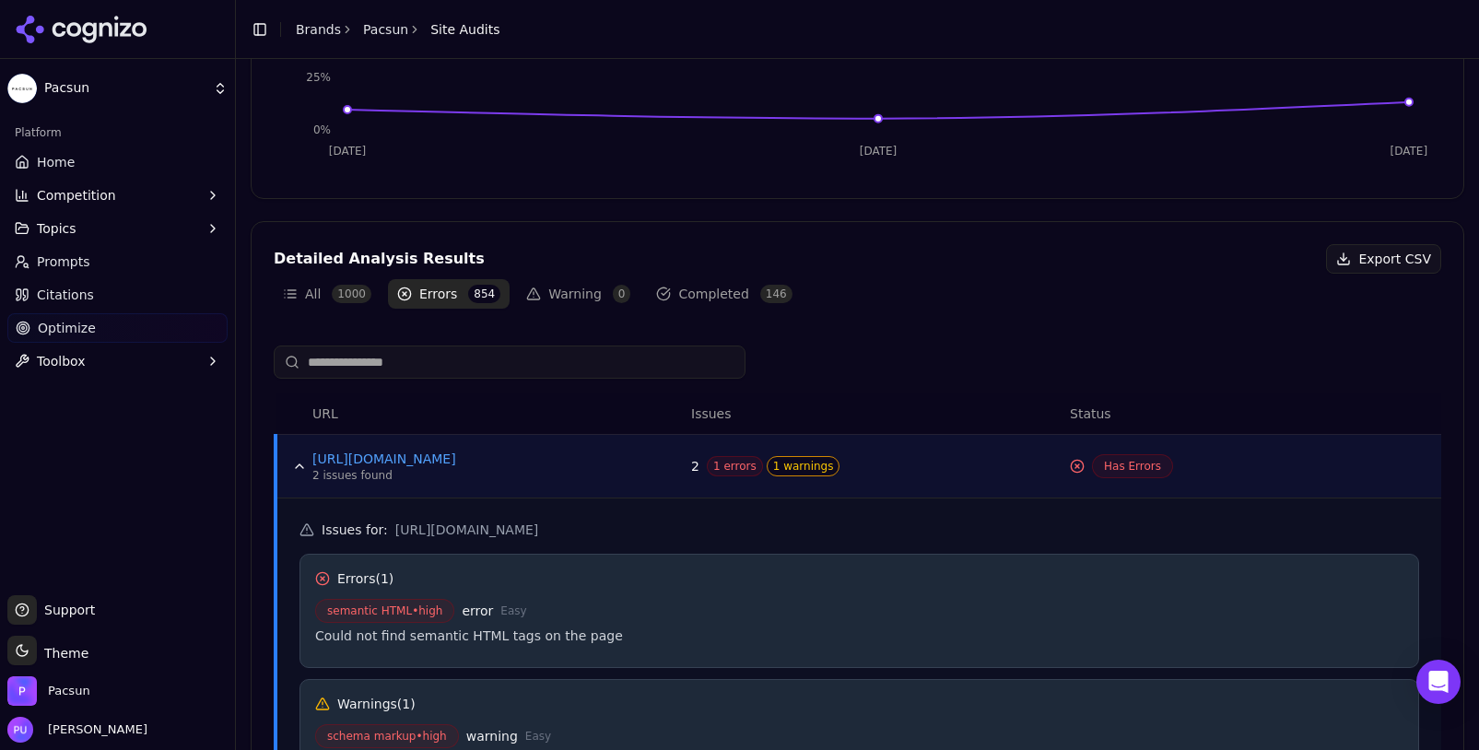
scroll to position [529, 0]
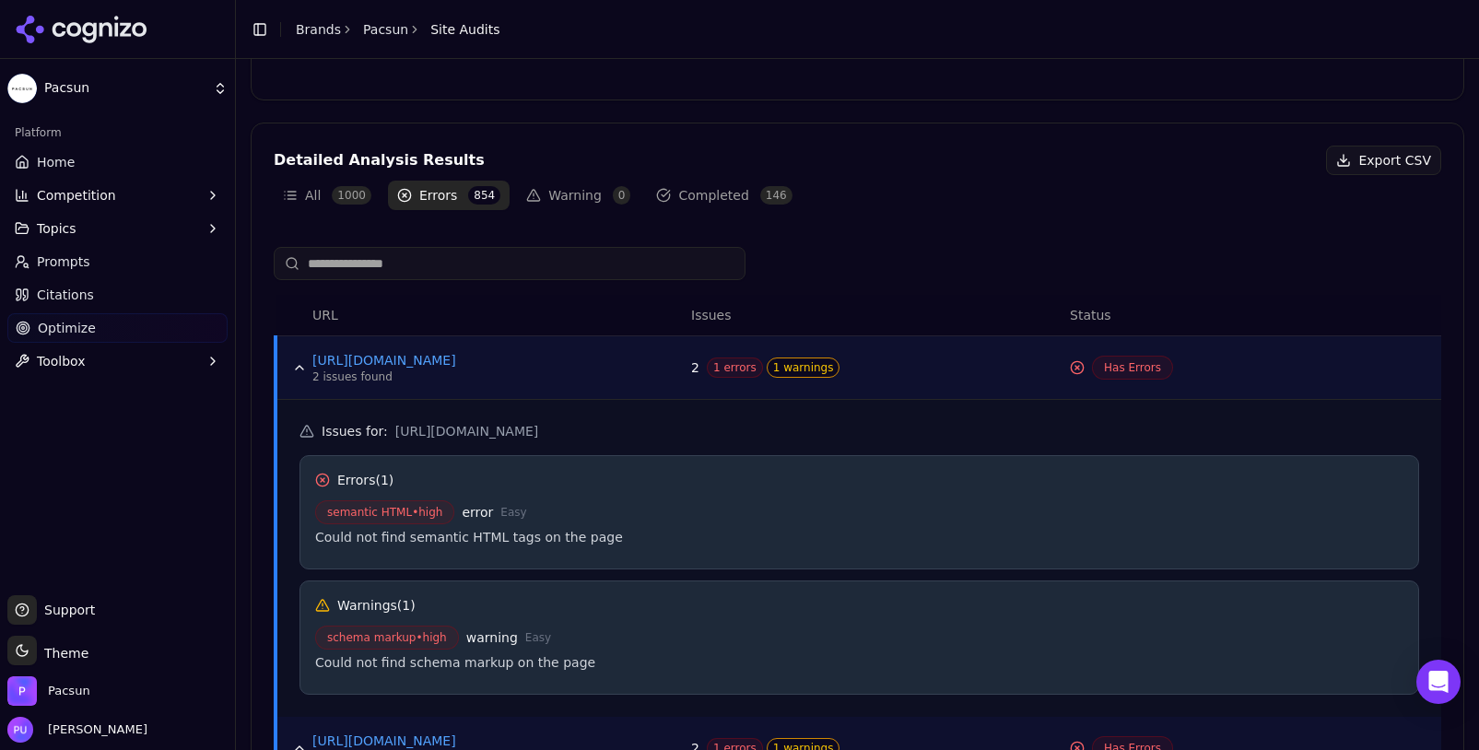
click at [347, 193] on span "1000" at bounding box center [352, 195] width 40 height 18
click at [589, 194] on button "Warning 0" at bounding box center [578, 195] width 123 height 29
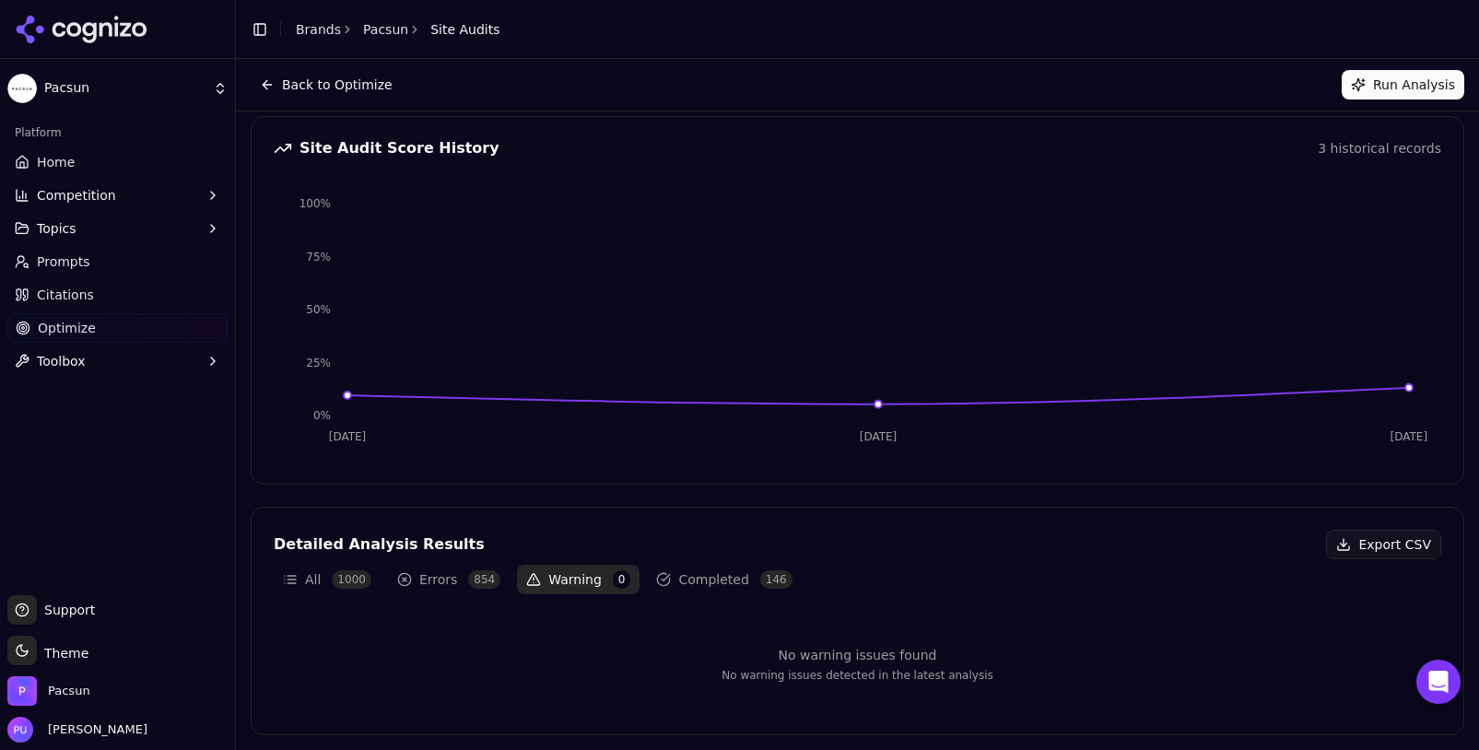
click at [647, 581] on button "Completed 146" at bounding box center [724, 579] width 154 height 29
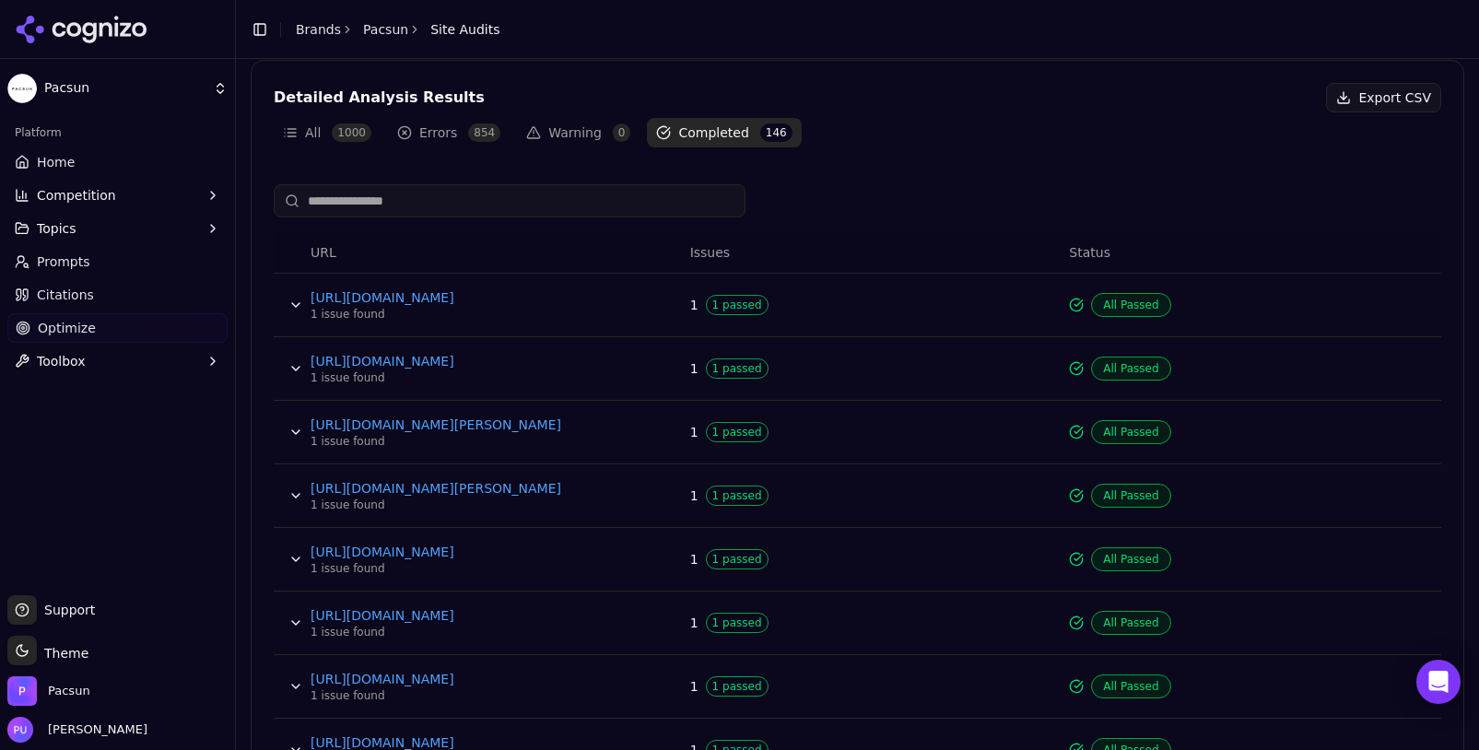
scroll to position [605, 0]
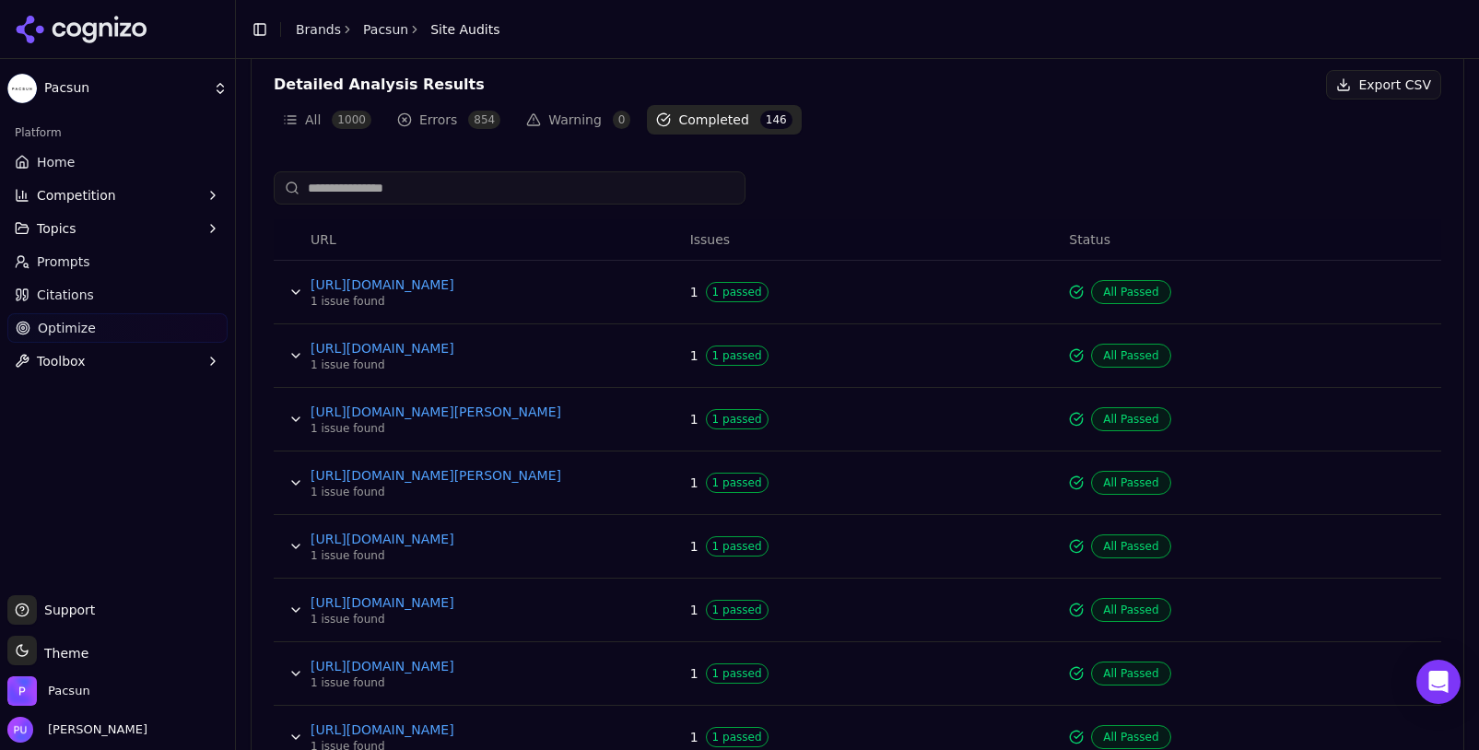
click at [460, 119] on button "Errors 854" at bounding box center [449, 119] width 122 height 29
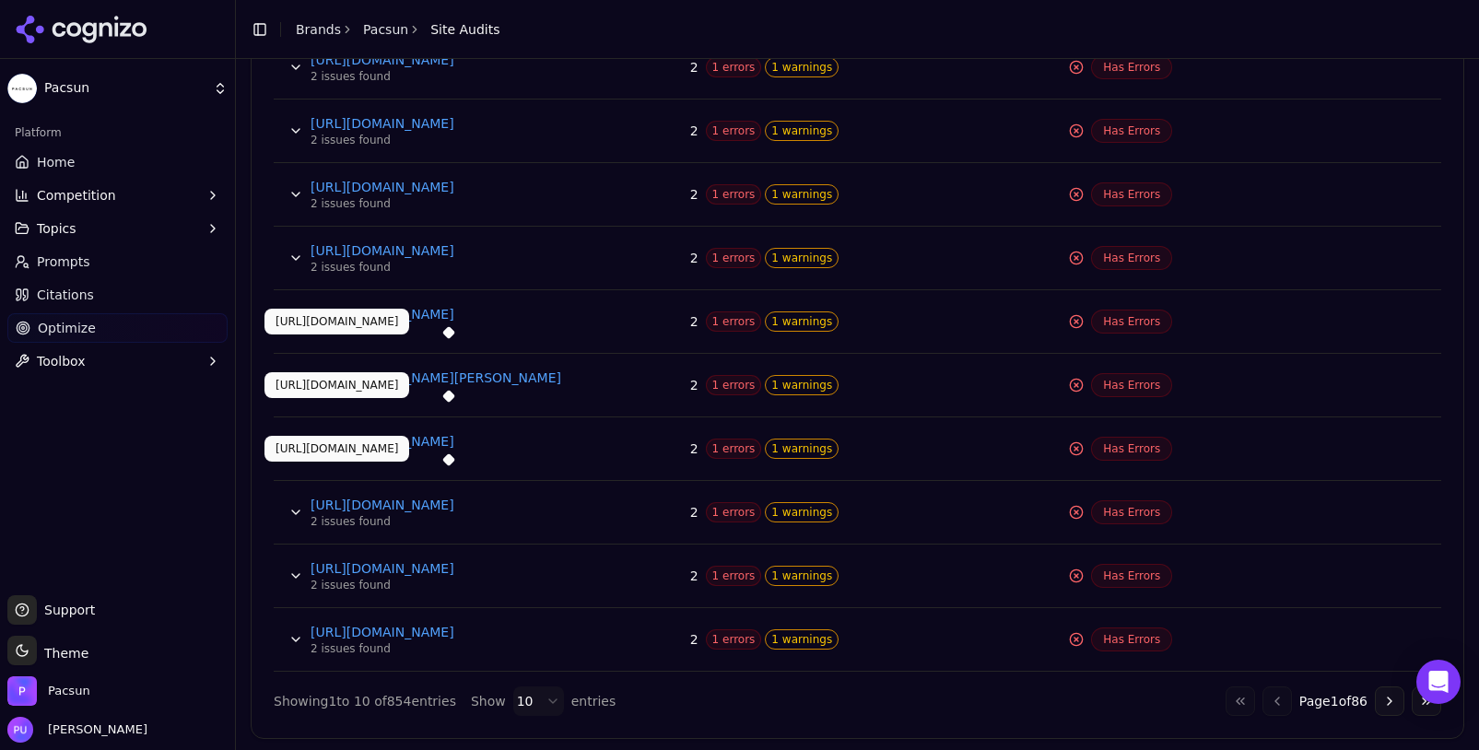
scroll to position [833, 0]
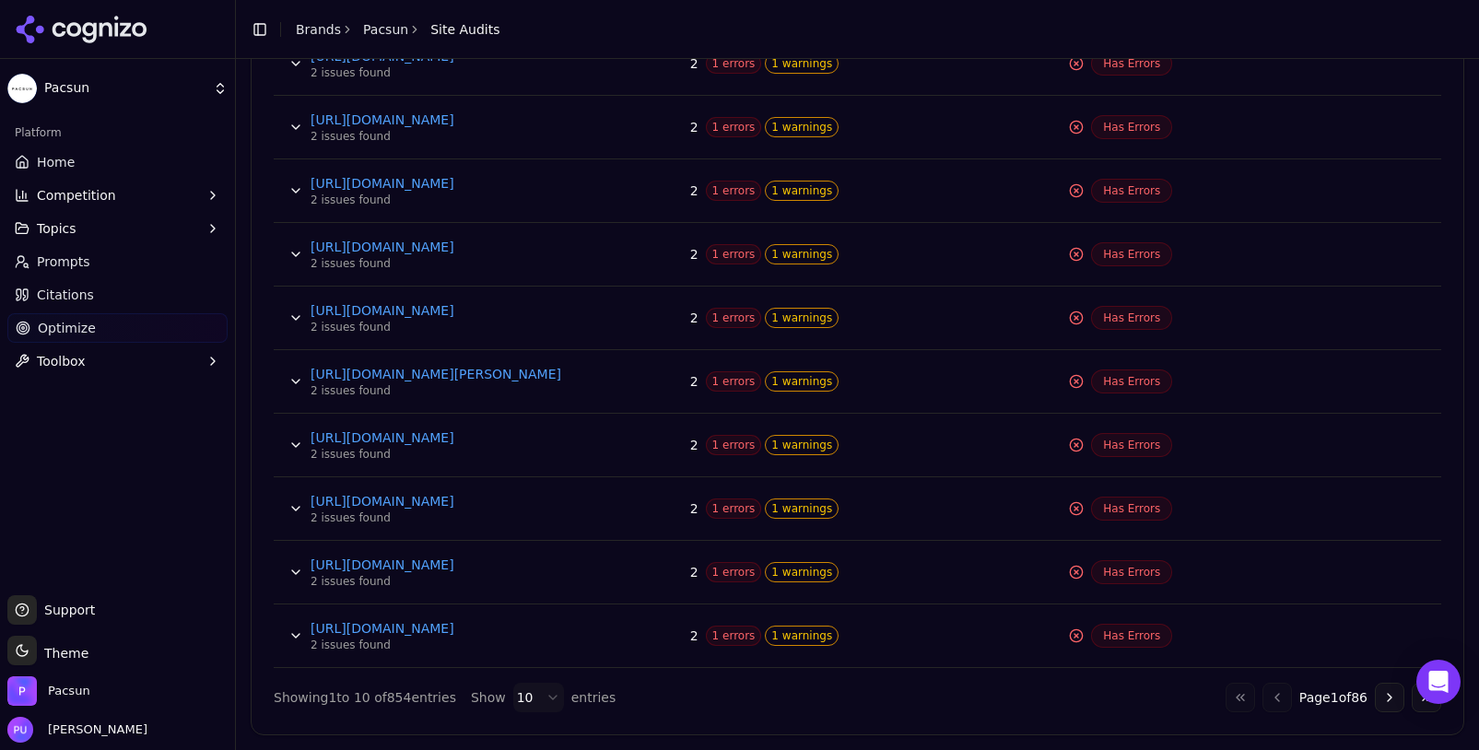
click at [297, 511] on button "Data table" at bounding box center [295, 508] width 29 height 29
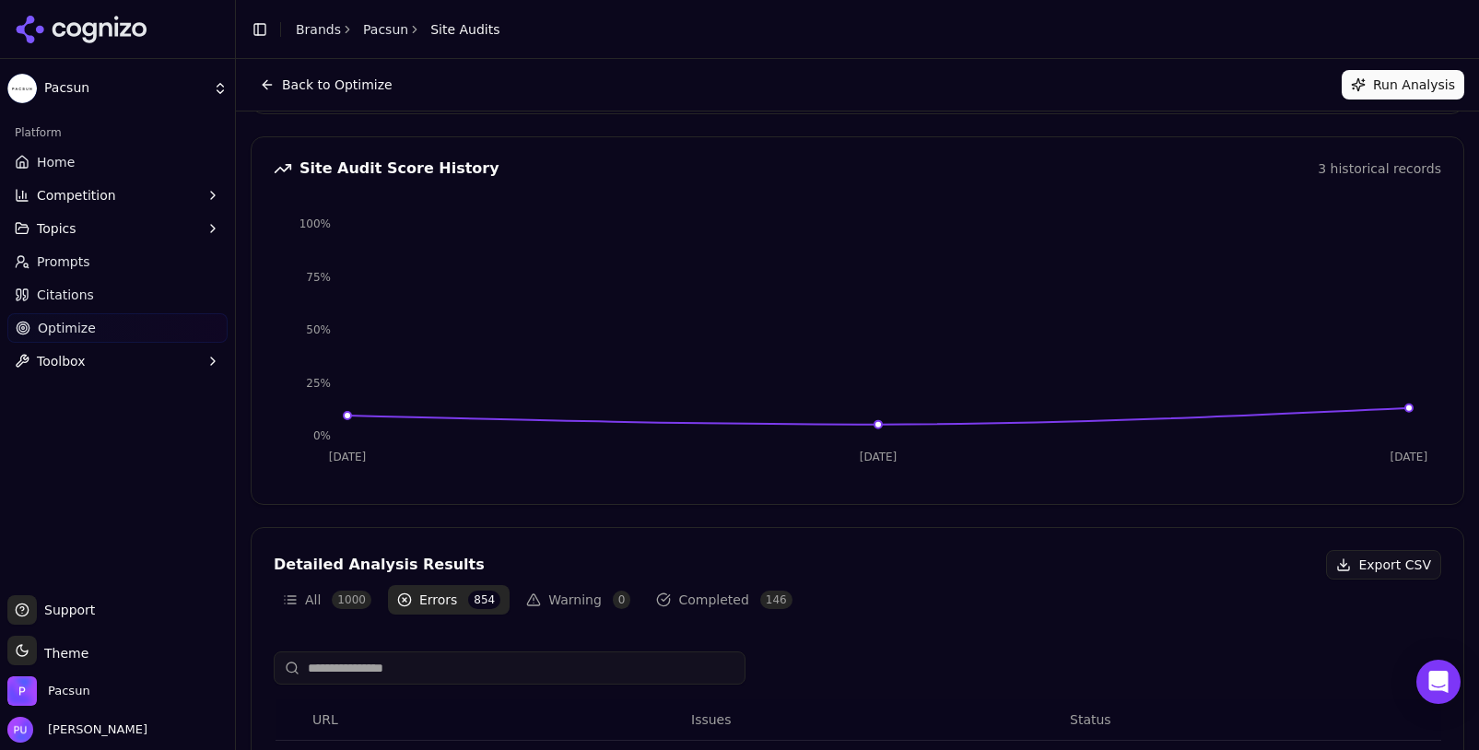
scroll to position [0, 0]
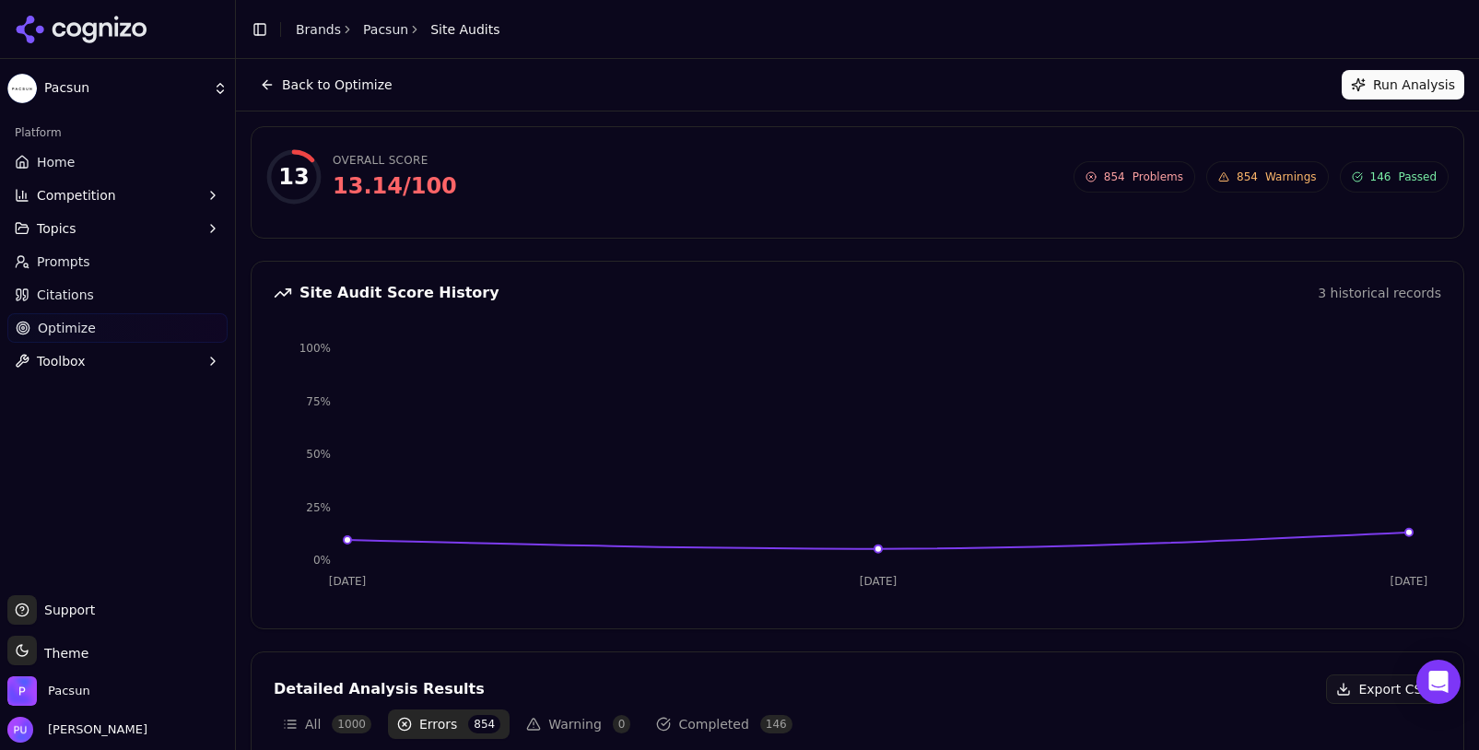
click at [1427, 77] on button "Run Analysis" at bounding box center [1403, 84] width 123 height 29
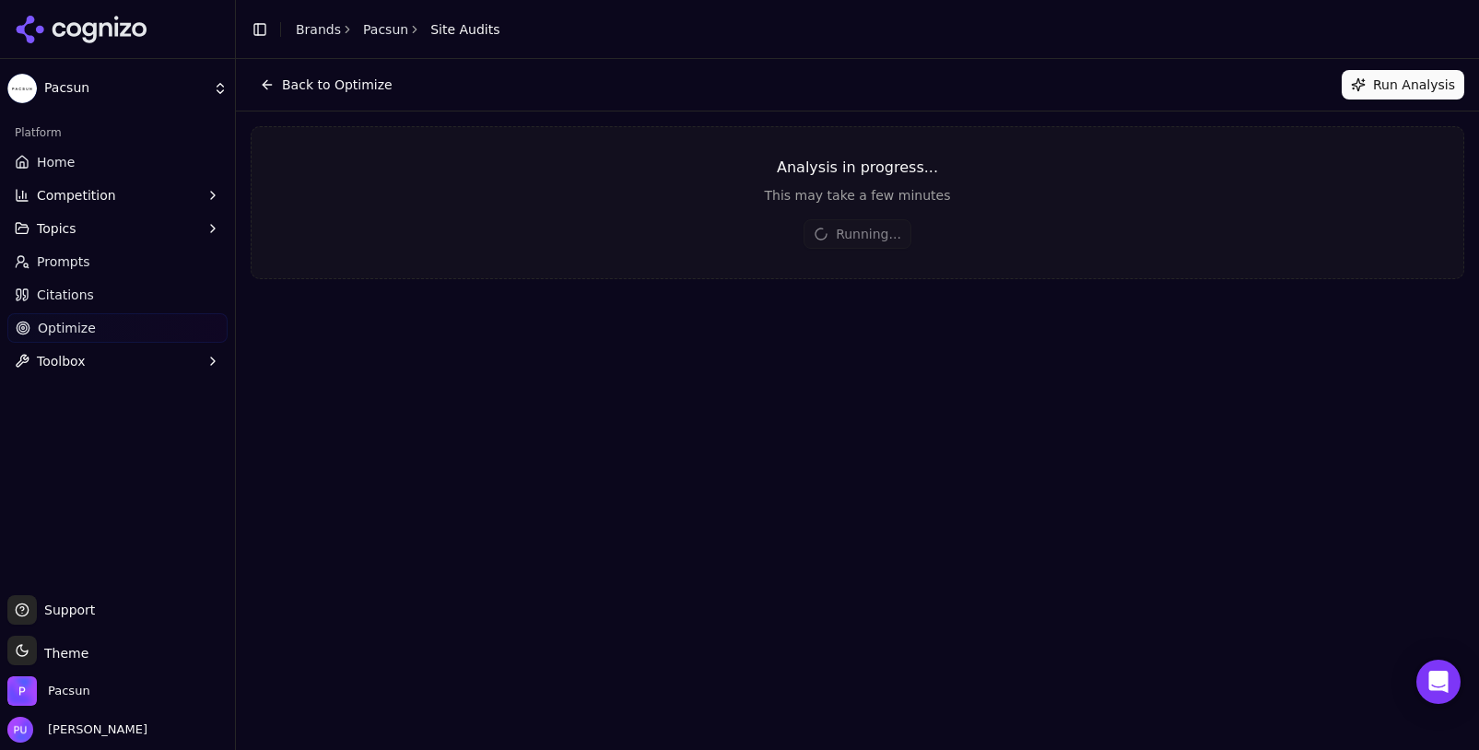
click at [392, 32] on link "Pacsun" at bounding box center [385, 29] width 45 height 18
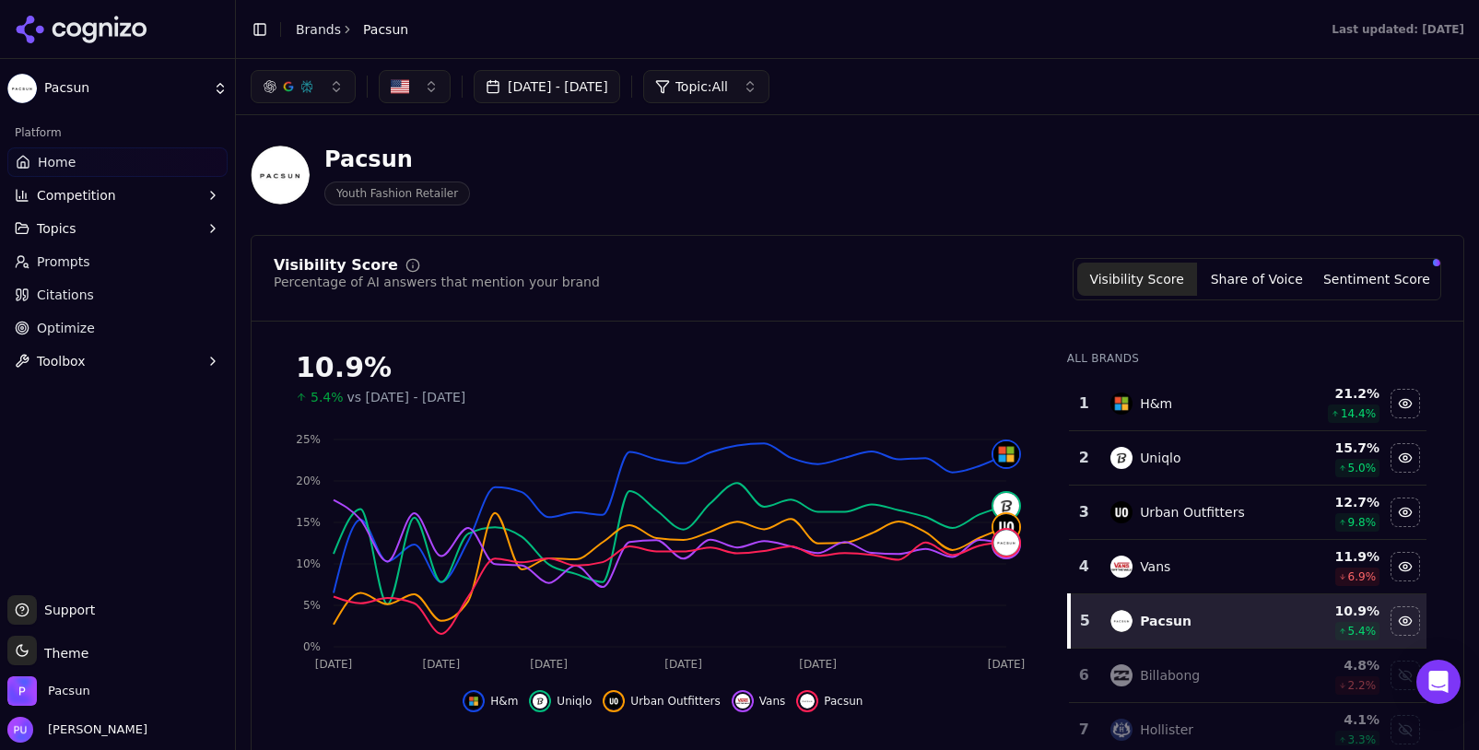
click at [111, 297] on link "Citations" at bounding box center [117, 294] width 220 height 29
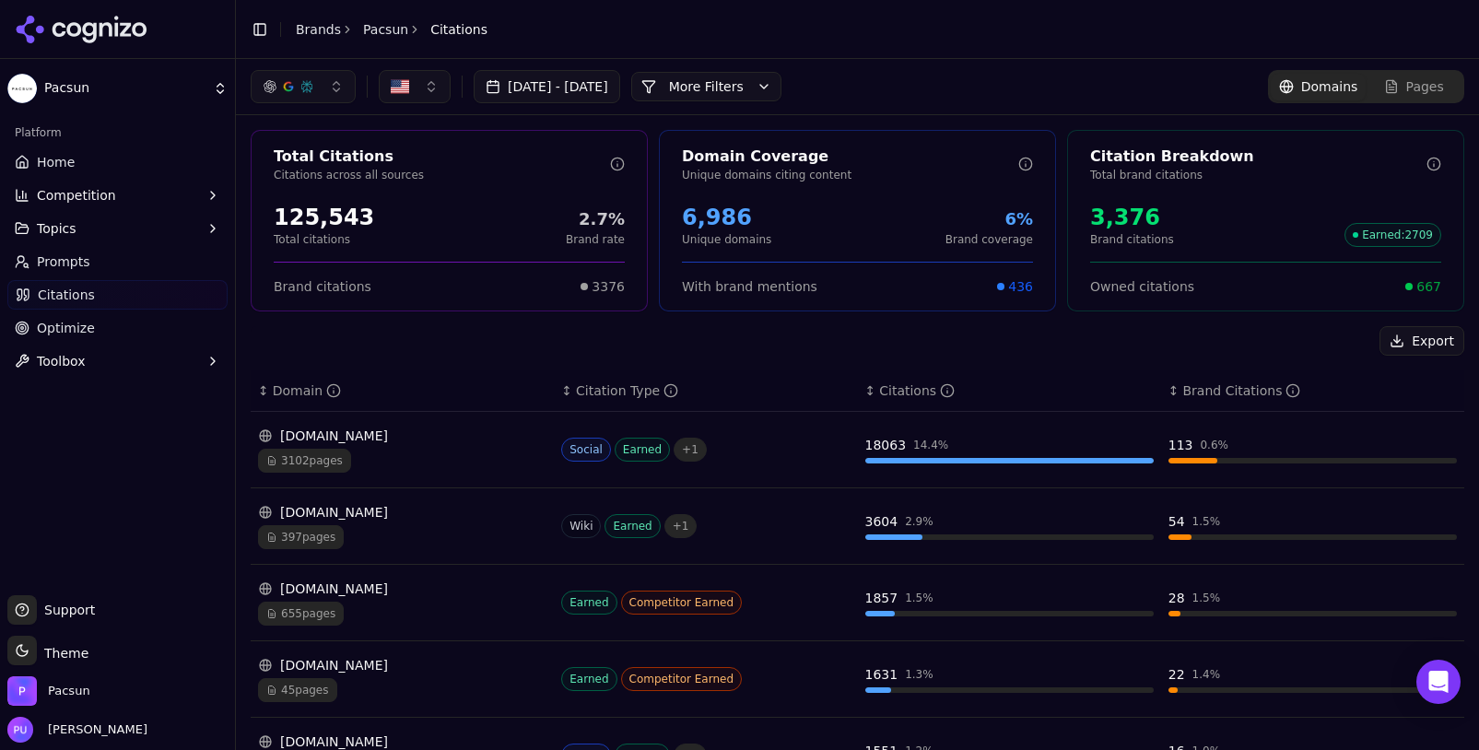
click at [133, 309] on link "Citations" at bounding box center [117, 294] width 220 height 29
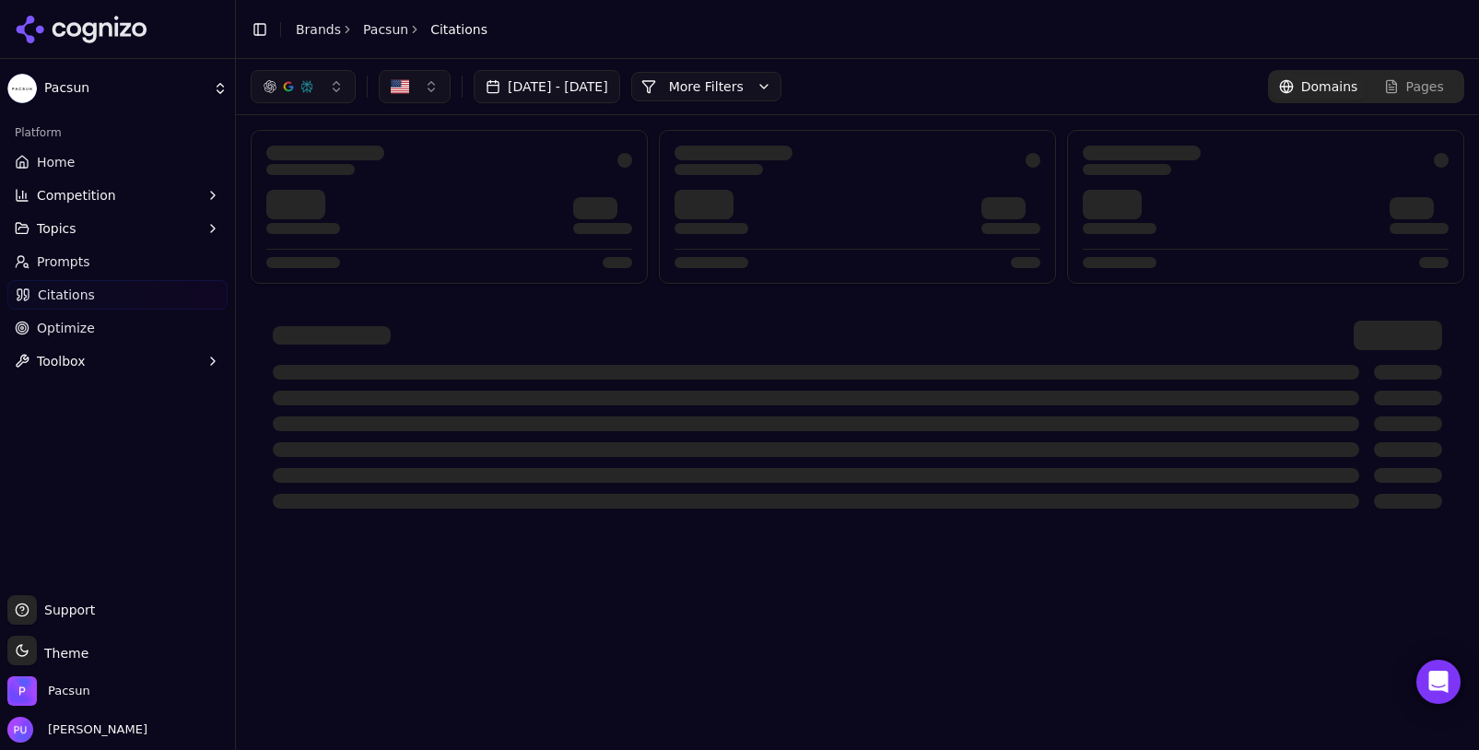
click at [109, 323] on link "Optimize" at bounding box center [117, 327] width 220 height 29
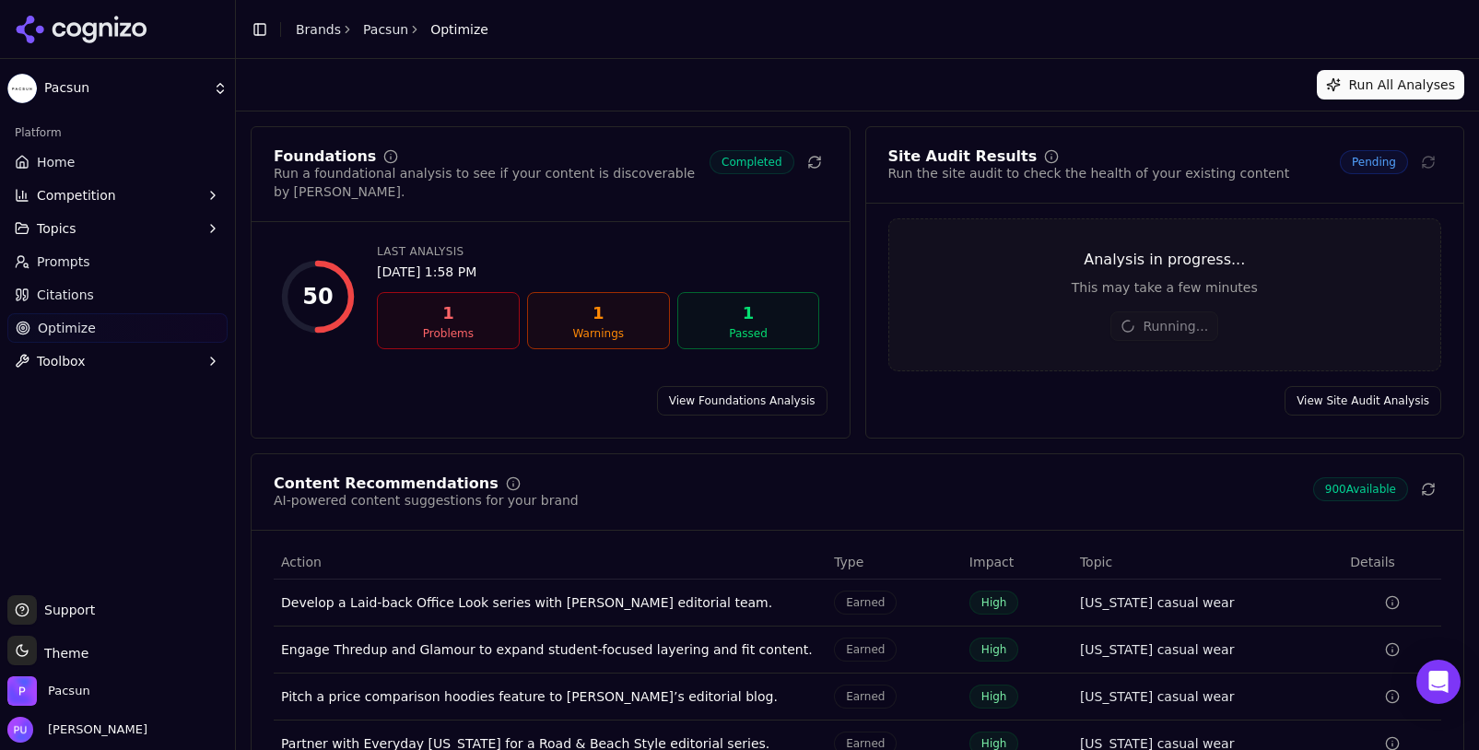
click at [734, 394] on link "View Foundations Analysis" at bounding box center [742, 400] width 170 height 29
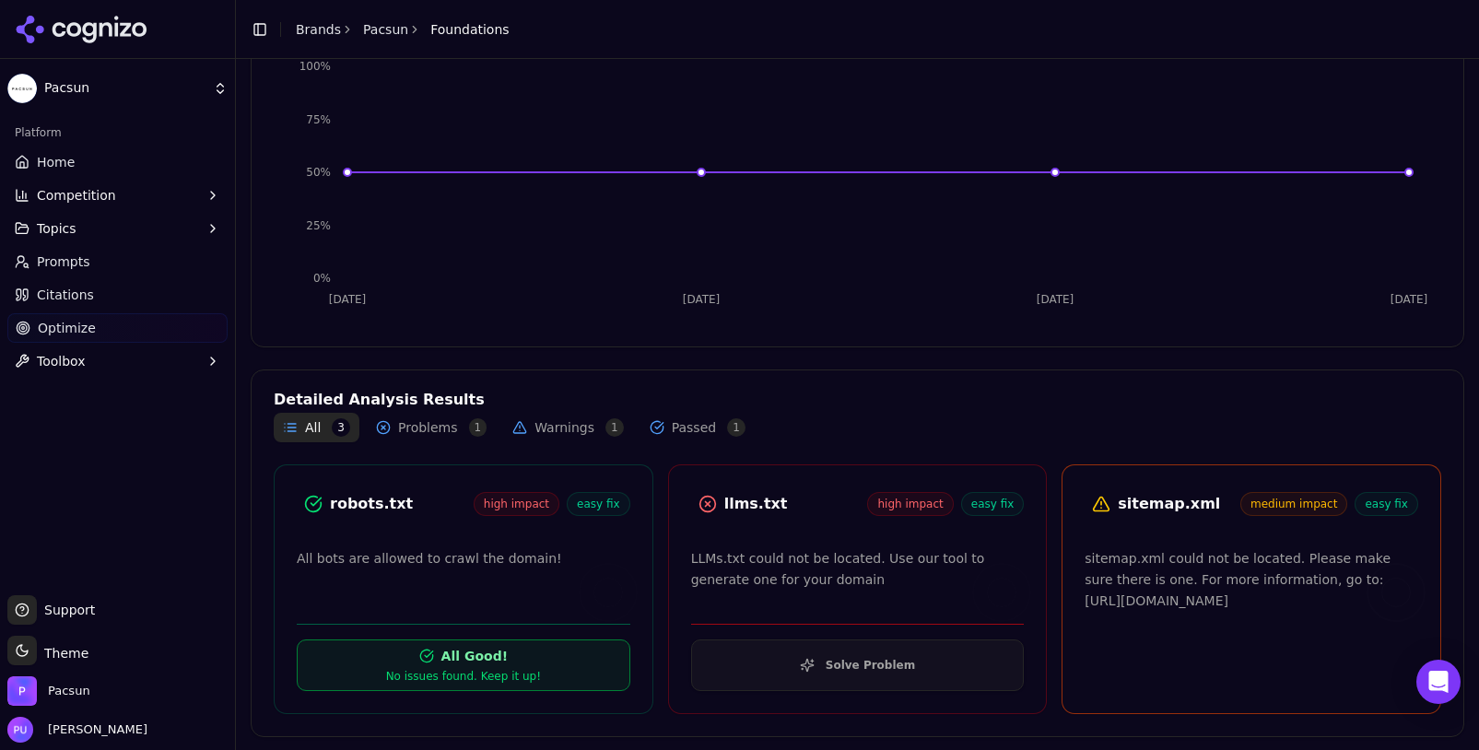
scroll to position [284, 0]
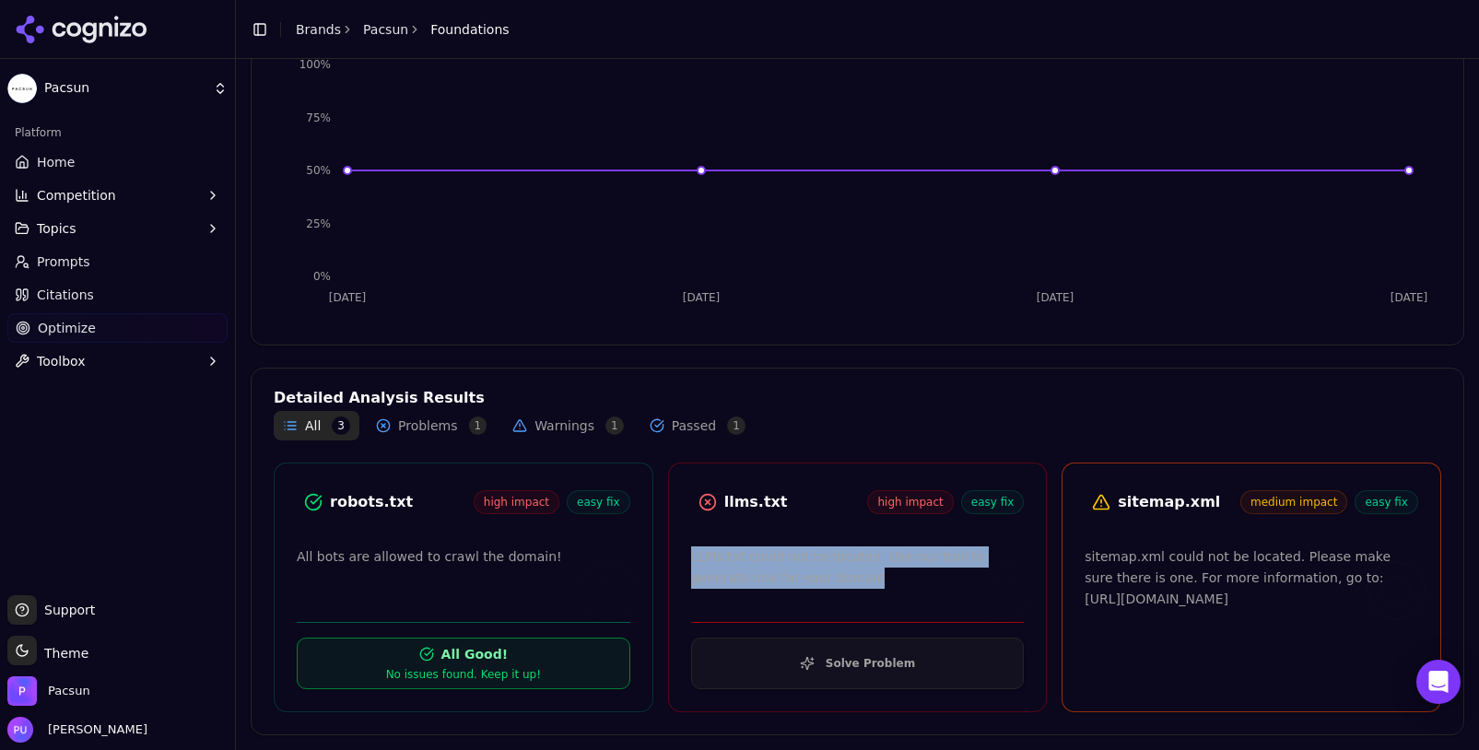
drag, startPoint x: 803, startPoint y: 576, endPoint x: 670, endPoint y: 566, distance: 133.1
click at [691, 566] on div "LLMs.txt could not be located. Use our tool to generate one for your domain" at bounding box center [858, 568] width 334 height 42
copy div "LLMs.txt could not be located. Use our tool to generate one for your domain"
drag, startPoint x: 1071, startPoint y: 599, endPoint x: 1317, endPoint y: 623, distance: 247.2
click at [1317, 623] on div "sitemap.xml could not be located. Please make sure there is one. For more infor…" at bounding box center [1252, 618] width 334 height 143
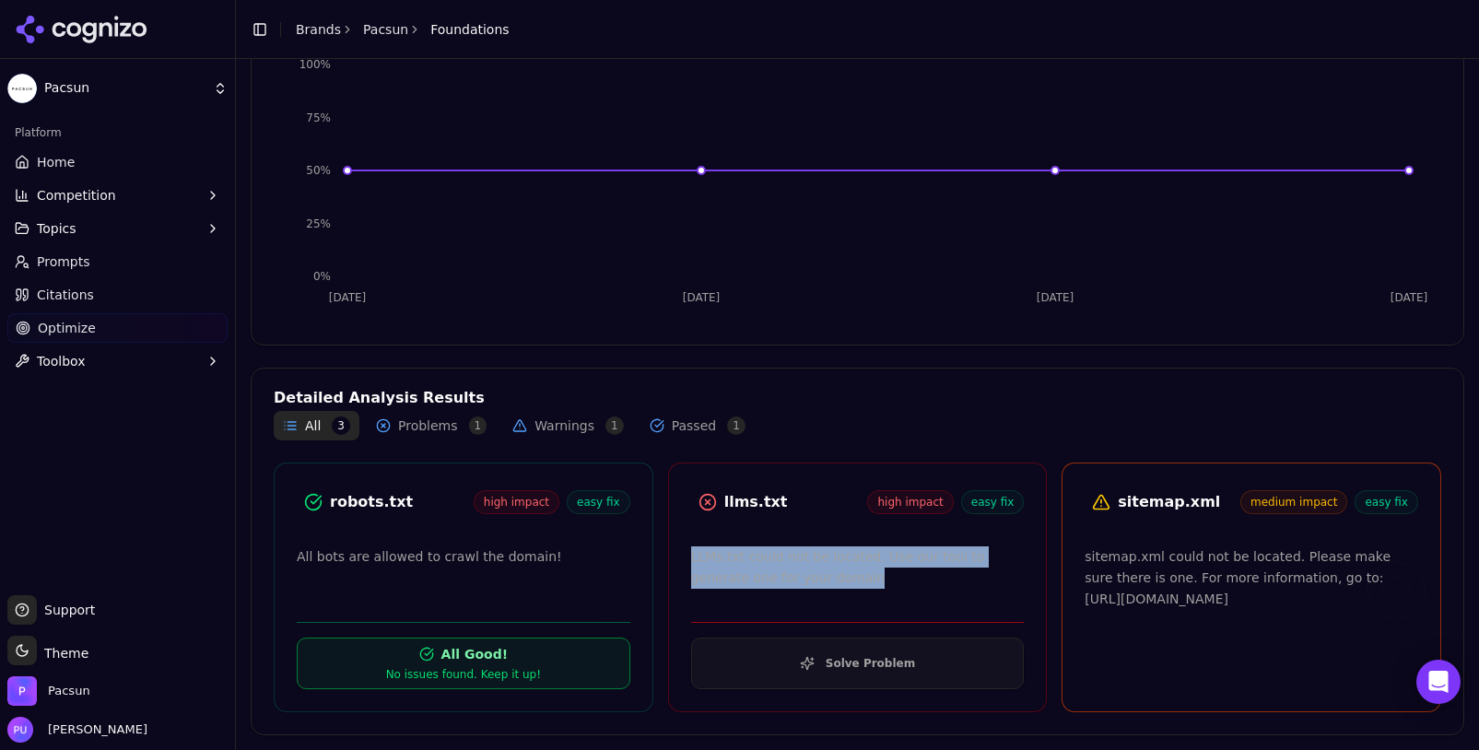
click at [1317, 609] on p "sitemap.xml could not be located. Please make sure there is one. For more infor…" at bounding box center [1252, 578] width 334 height 63
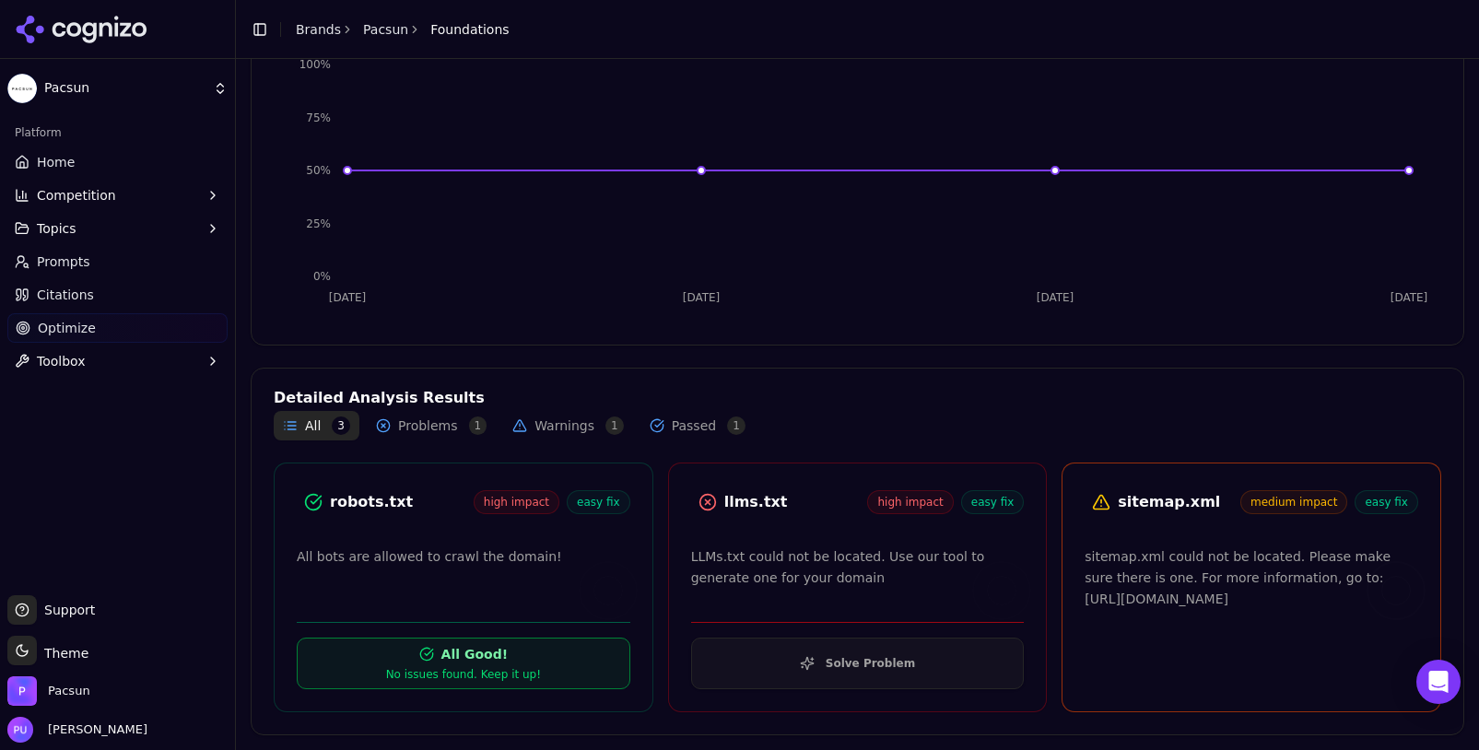
drag, startPoint x: 1303, startPoint y: 623, endPoint x: 1078, endPoint y: 597, distance: 226.3
click at [1085, 597] on p "sitemap.xml could not be located. Please make sure there is one. For more infor…" at bounding box center [1252, 578] width 334 height 63
copy p "[URL][DOMAIN_NAME]"
click at [1321, 395] on div "Detailed Analysis Results" at bounding box center [858, 398] width 1168 height 15
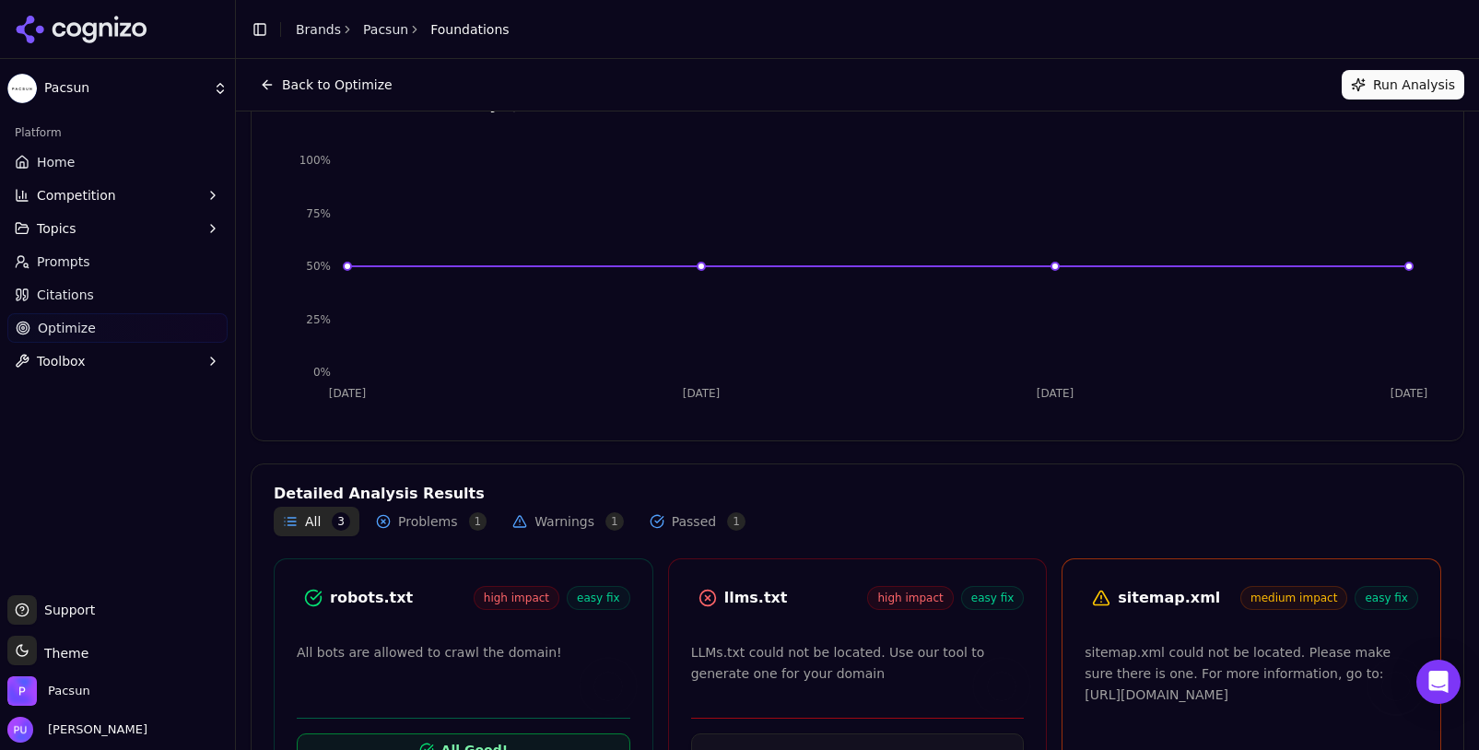
scroll to position [0, 0]
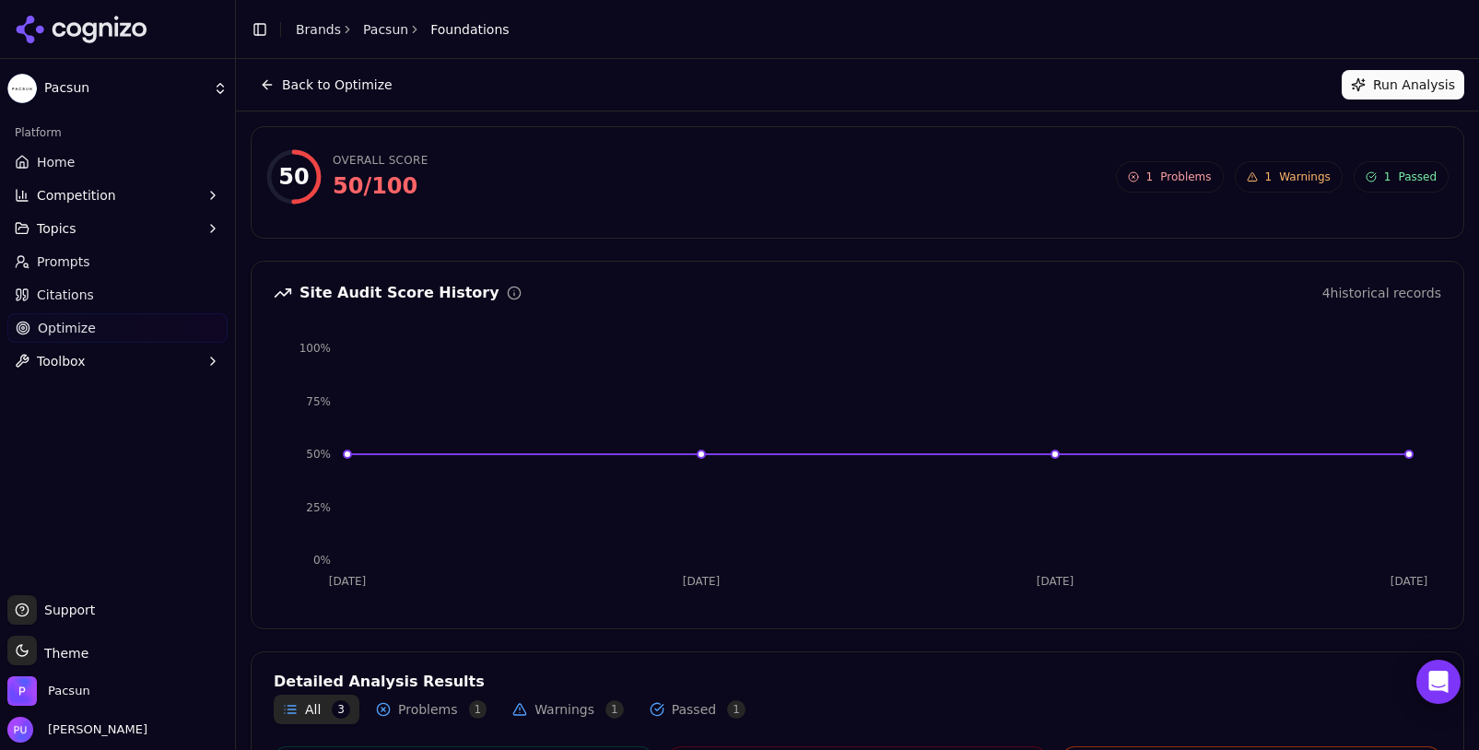
click at [139, 322] on link "Optimize" at bounding box center [117, 327] width 220 height 29
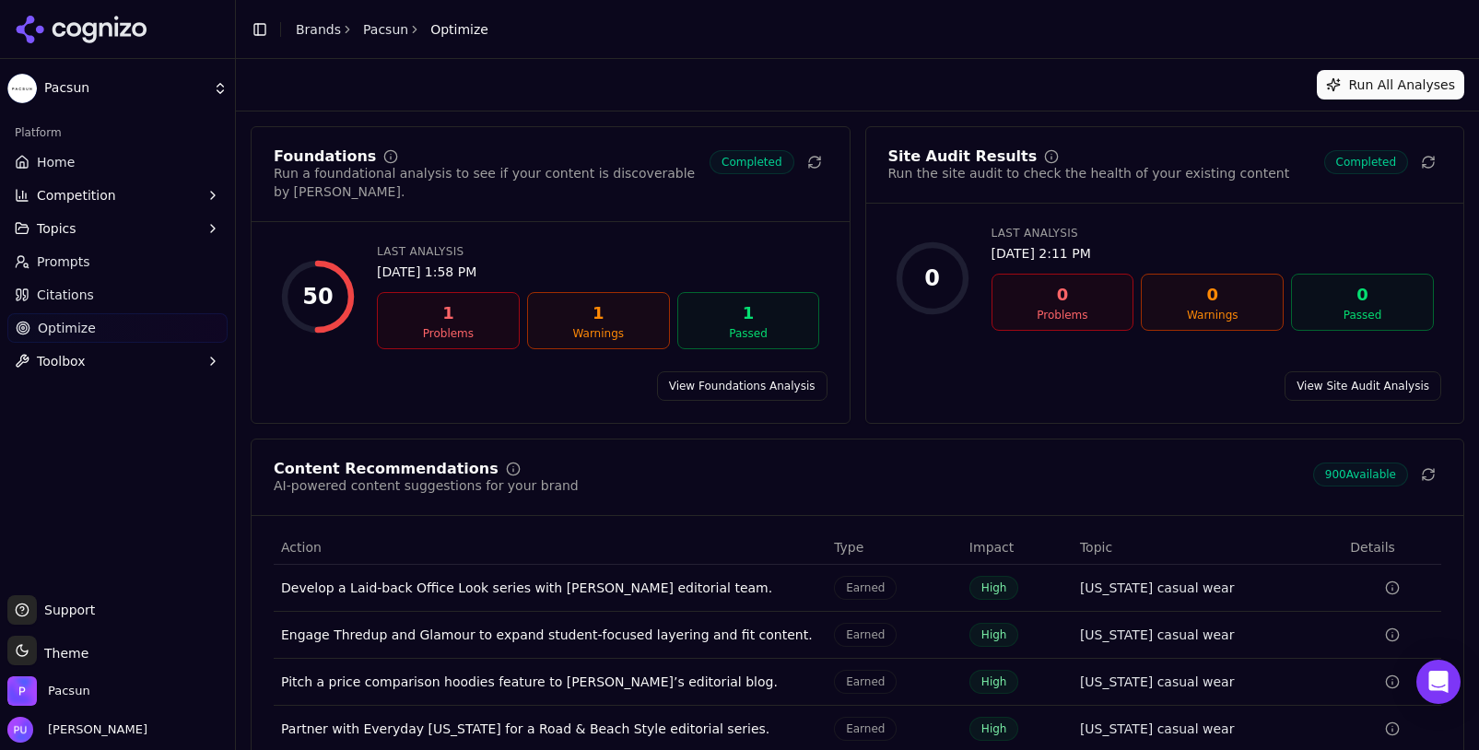
click at [1338, 371] on link "View Site Audit Analysis" at bounding box center [1363, 385] width 157 height 29
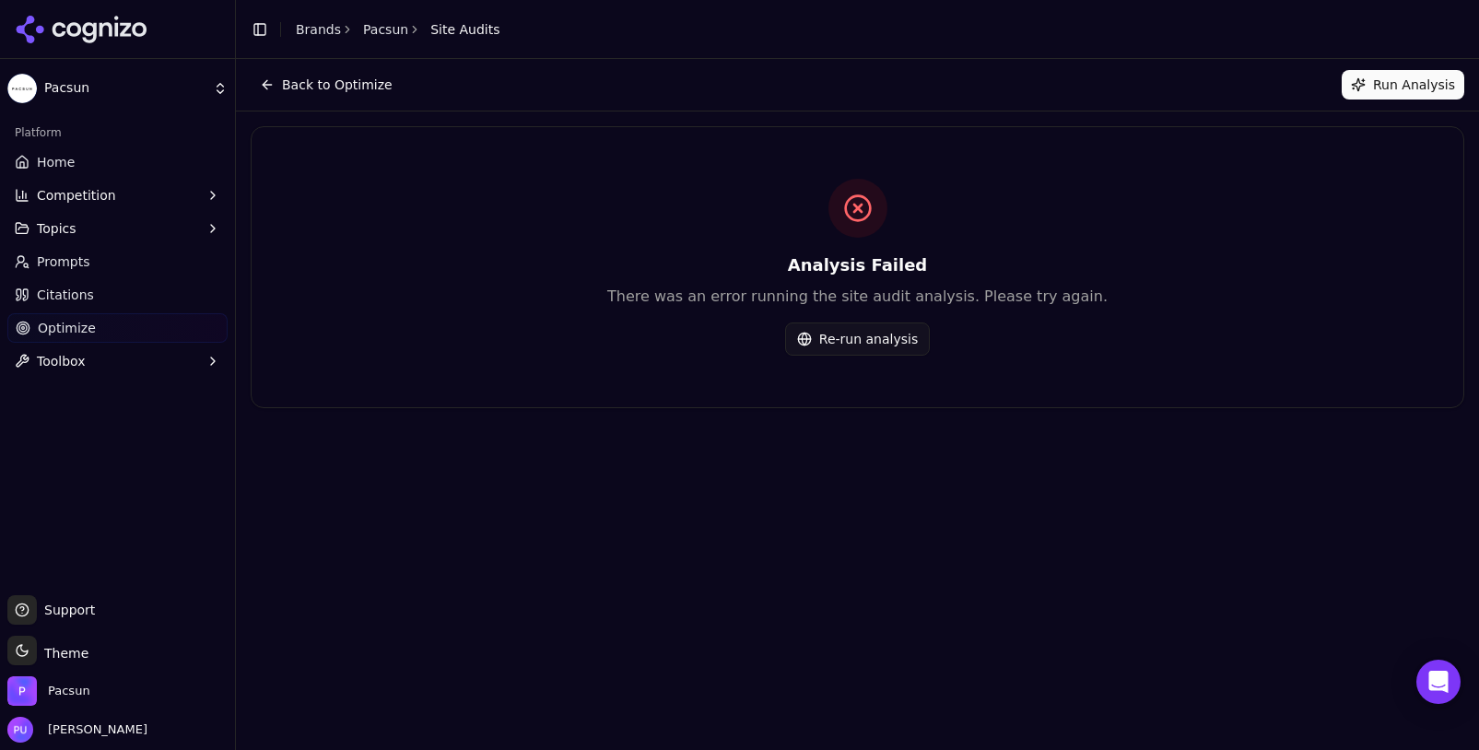
click at [868, 351] on button "Re-run analysis" at bounding box center [857, 339] width 145 height 33
click at [876, 346] on button "Re-run analysis" at bounding box center [857, 339] width 145 height 33
